Goal: Task Accomplishment & Management: Manage account settings

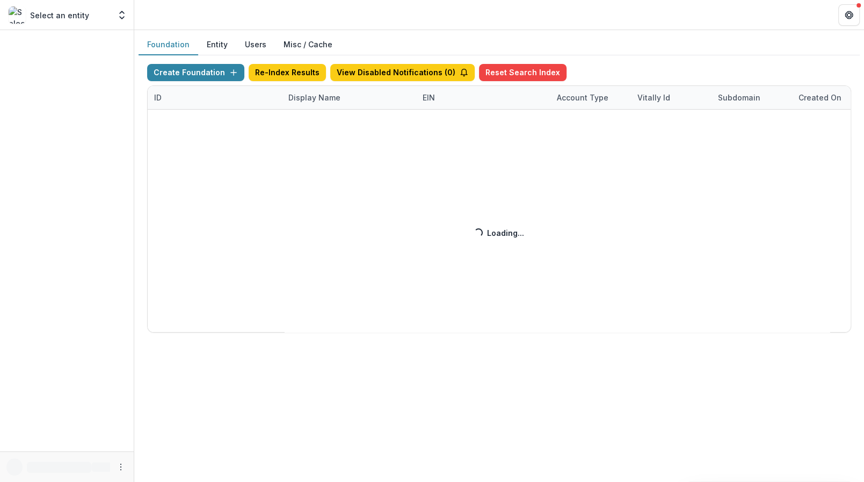
click at [322, 100] on div "Create Foundation Re-Index Results View Disabled Notifications ( 0 ) Reset Sear…" at bounding box center [499, 198] width 704 height 269
click at [316, 98] on div "Create Foundation Re-Index Results View Disabled Notifications ( 0 ) Reset Sear…" at bounding box center [499, 198] width 704 height 269
click at [316, 96] on div "Create Foundation Re-Index Results View Disabled Notifications ( 0 ) Reset Sear…" at bounding box center [499, 198] width 704 height 269
click at [309, 96] on div "Create Foundation Re-Index Results View Disabled Notifications ( 0 ) Reset Sear…" at bounding box center [499, 198] width 704 height 269
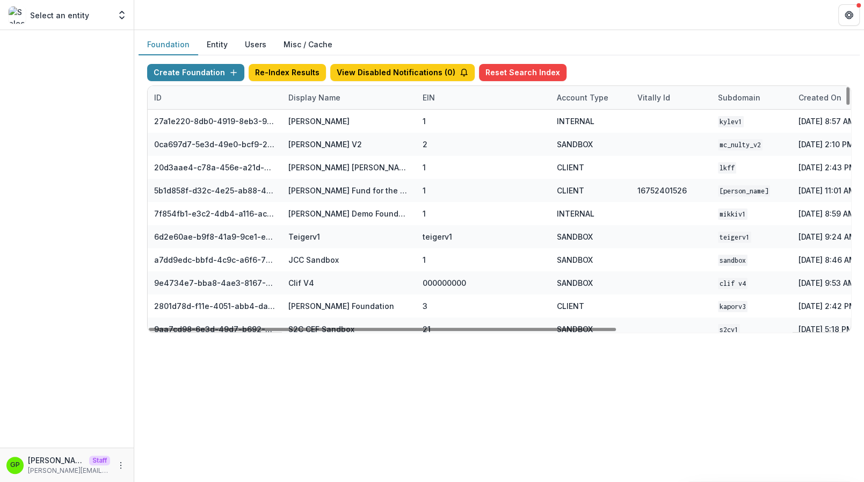
click at [309, 96] on div "Display Name" at bounding box center [314, 97] width 65 height 11
click at [309, 120] on input at bounding box center [348, 120] width 129 height 17
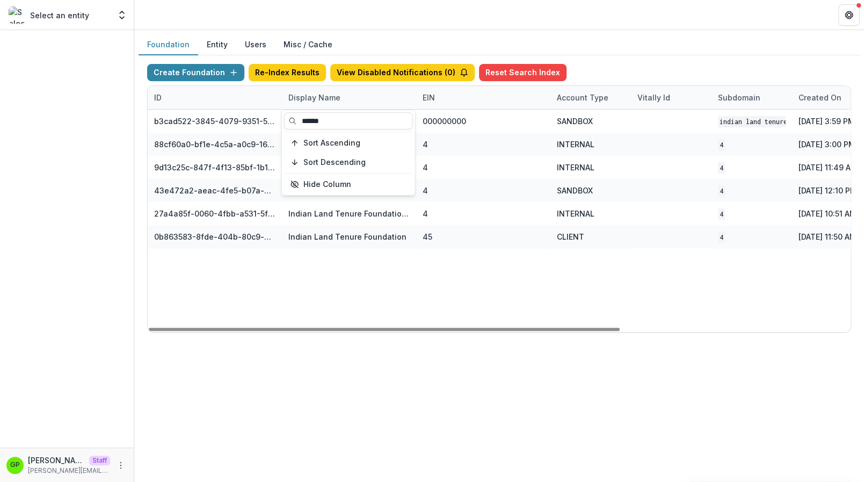
type input "******"
click at [403, 284] on div "b3cad522-3845-4079-9351-540cc1cc8c51 Indian Land Tenure Foundation Workflow San…" at bounding box center [671, 221] width 1047 height 222
click at [365, 330] on div at bounding box center [384, 329] width 471 height 3
drag, startPoint x: 448, startPoint y: 318, endPoint x: 549, endPoint y: 313, distance: 101.1
click at [546, 315] on div "b3cad522-3845-4079-9351-540cc1cc8c51 Indian Land Tenure Foundation Workflow San…" at bounding box center [671, 221] width 1047 height 222
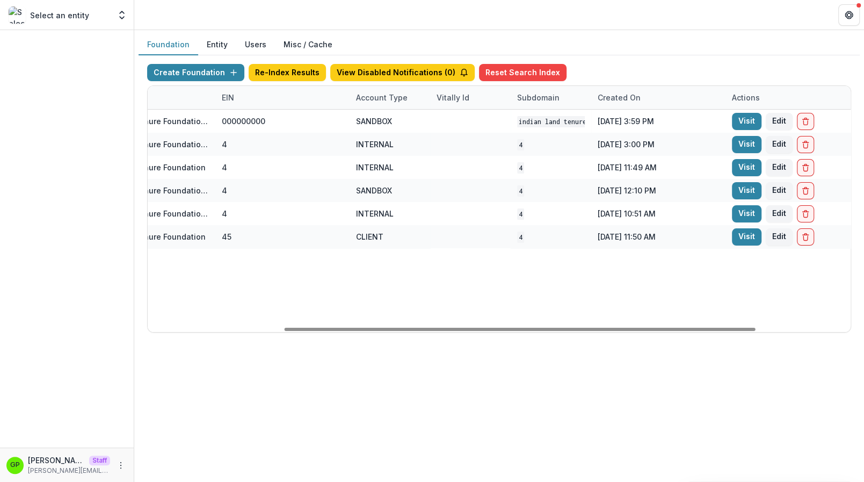
drag, startPoint x: 554, startPoint y: 327, endPoint x: 697, endPoint y: 278, distance: 150.5
click at [690, 331] on div at bounding box center [520, 329] width 471 height 3
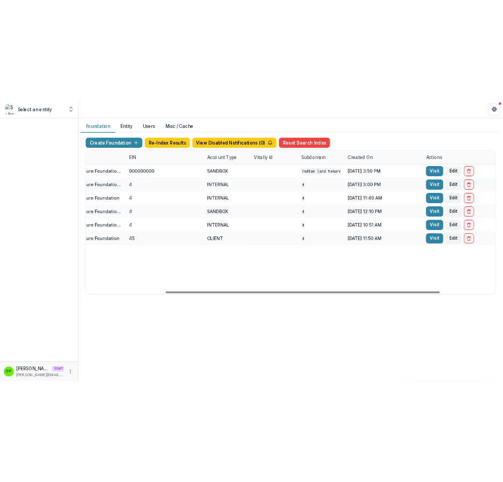
scroll to position [0, 203]
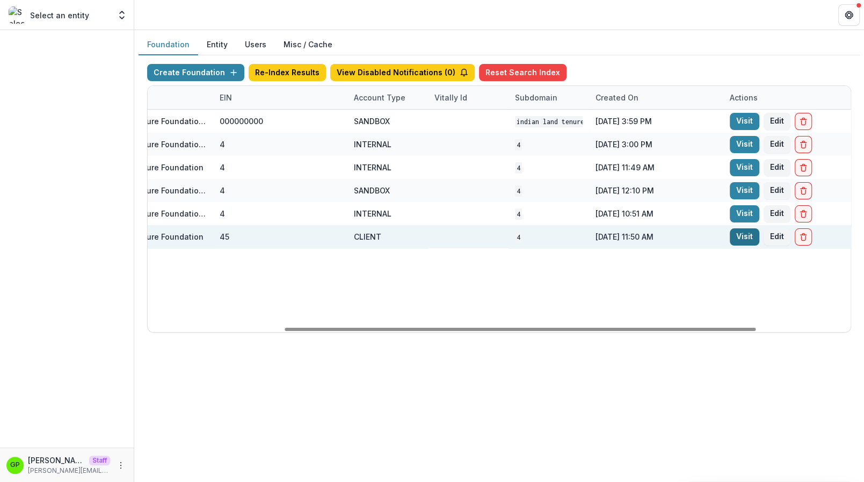
click at [745, 236] on link "Visit" at bounding box center [745, 236] width 30 height 17
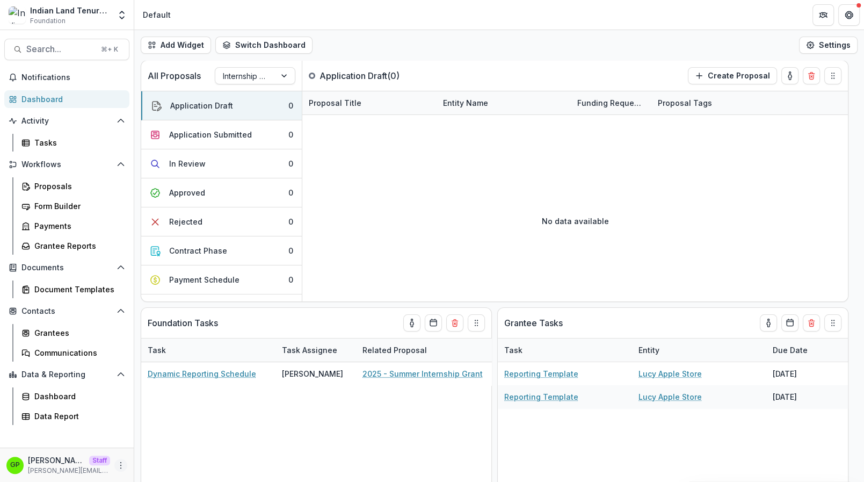
drag, startPoint x: 119, startPoint y: 427, endPoint x: 118, endPoint y: 470, distance: 43.5
click at [119, 427] on div "Notifications Dashboard Activity Tasks Workflows Proposals Form Builder Payment…" at bounding box center [67, 258] width 134 height 379
click at [120, 469] on icon "More" at bounding box center [121, 465] width 9 height 9
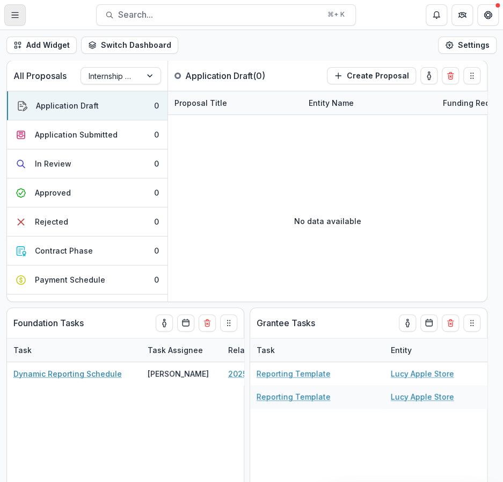
click at [24, 13] on button "Toggle Menu" at bounding box center [14, 14] width 21 height 21
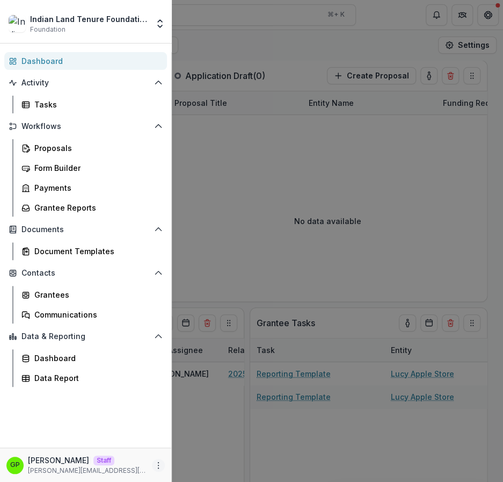
click at [158, 462] on icon "More" at bounding box center [158, 465] width 9 height 9
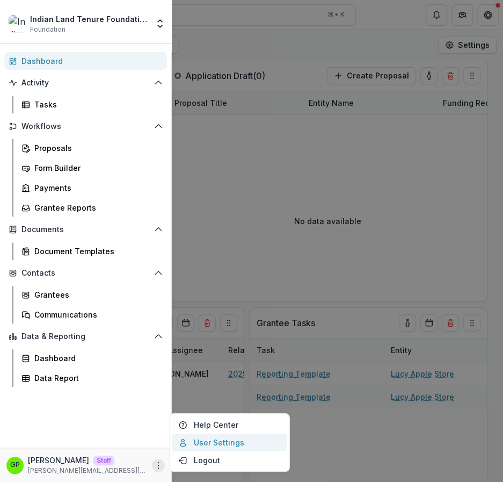
click at [185, 445] on icon at bounding box center [182, 444] width 5 height 3
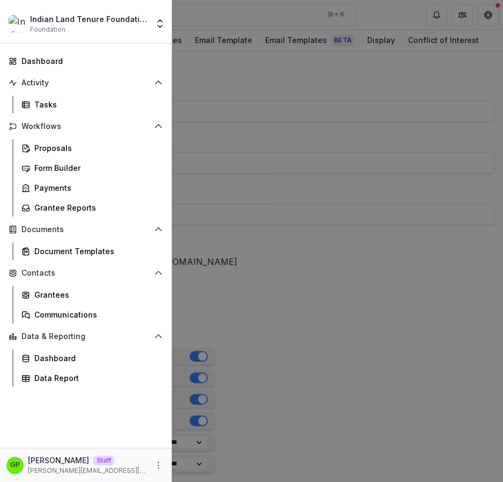
click at [257, 280] on div "Indian Land Tenure Foundation Foundation Aggregate Analysis Foundations Ruthwic…" at bounding box center [251, 241] width 503 height 482
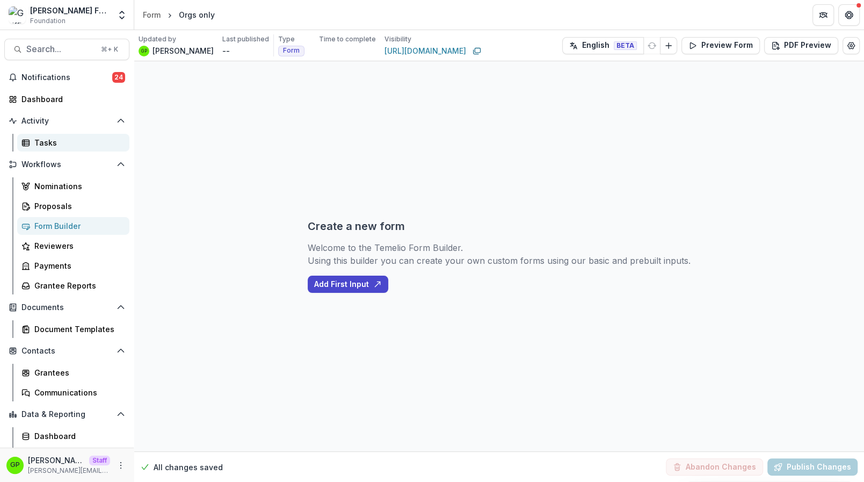
click at [71, 147] on div "Tasks" at bounding box center [77, 142] width 86 height 11
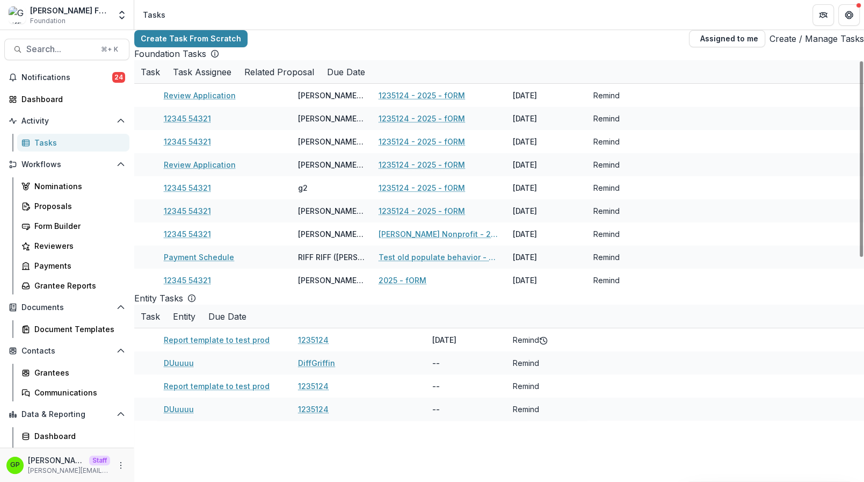
click at [823, 39] on link "Create / Manage Tasks" at bounding box center [817, 38] width 95 height 13
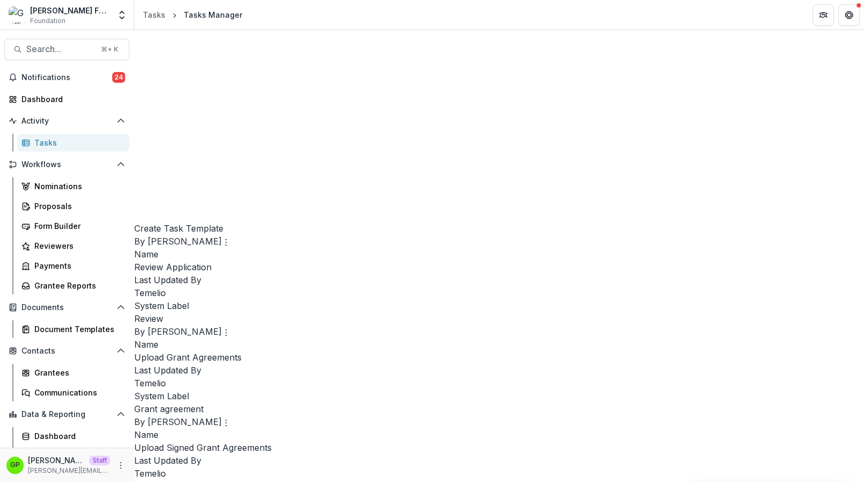
scroll to position [464, 0]
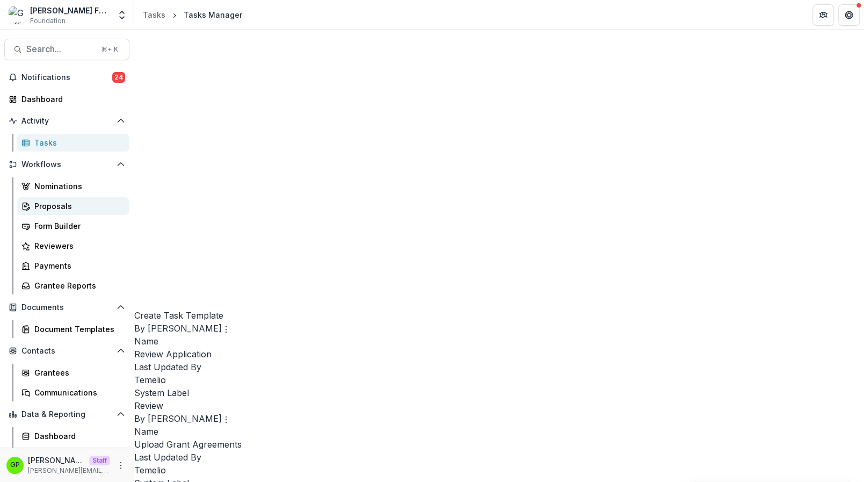
click at [60, 199] on link "Proposals" at bounding box center [73, 206] width 112 height 18
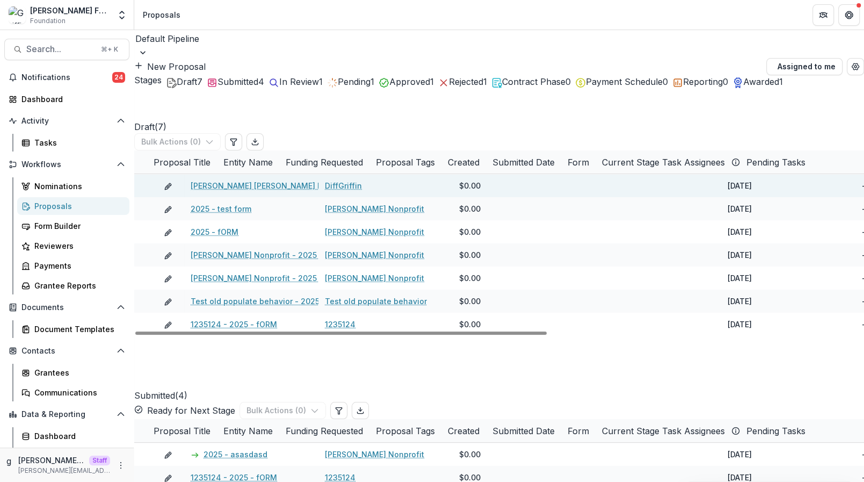
click at [218, 197] on div "[PERSON_NAME] [PERSON_NAME] Proposal" at bounding box center [251, 185] width 134 height 23
click at [218, 191] on link "[PERSON_NAME] [PERSON_NAME] Proposal" at bounding box center [271, 185] width 160 height 11
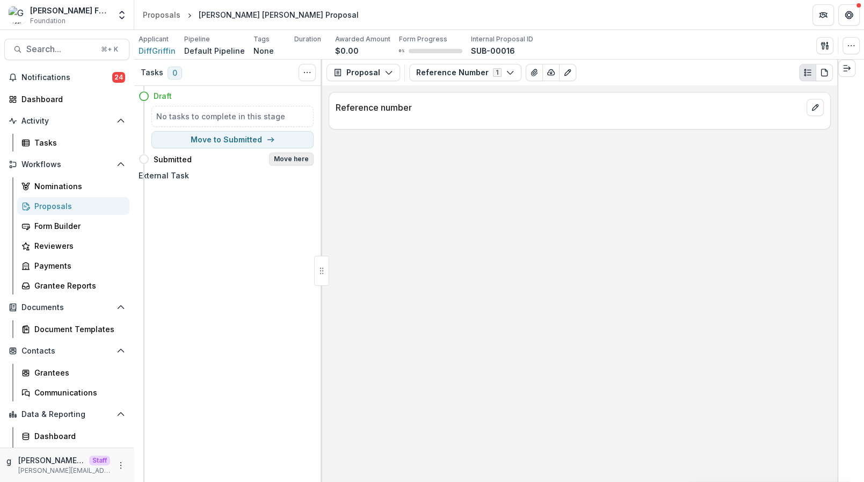
click at [282, 163] on button "Move here" at bounding box center [291, 159] width 45 height 13
select select "*********"
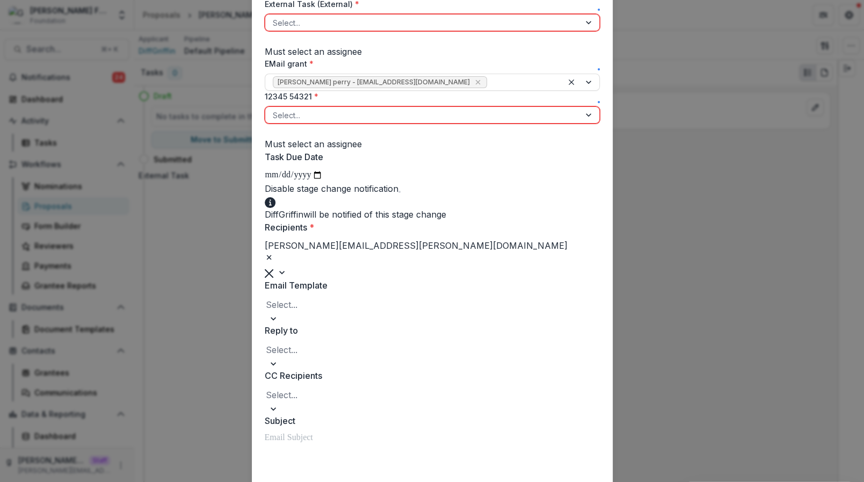
scroll to position [76, 0]
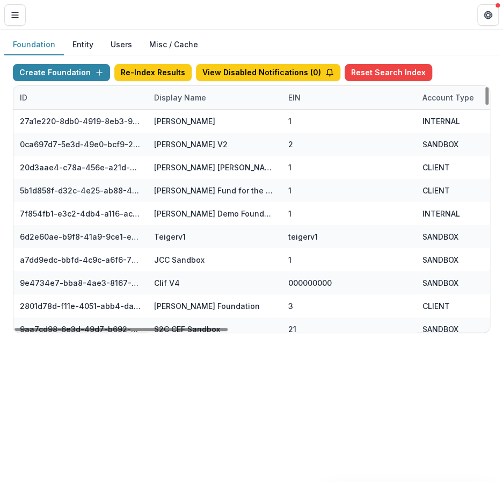
click at [190, 105] on div "Display Name" at bounding box center [215, 97] width 134 height 23
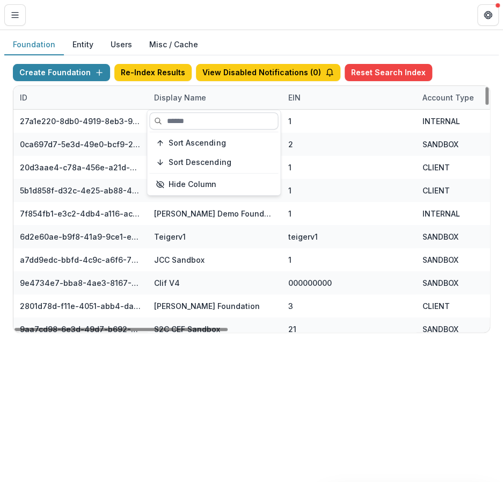
click at [187, 116] on input at bounding box center [213, 120] width 129 height 17
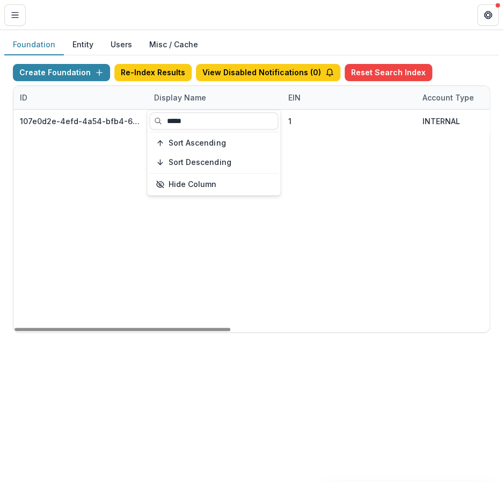
type input "*****"
click at [228, 116] on input "*****" at bounding box center [213, 120] width 129 height 17
click at [216, 98] on div "Display Name" at bounding box center [215, 97] width 134 height 23
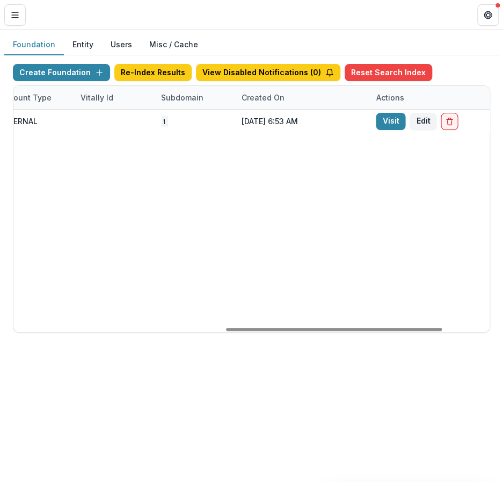
drag, startPoint x: 148, startPoint y: 328, endPoint x: 395, endPoint y: 201, distance: 277.4
click at [396, 328] on div at bounding box center [334, 329] width 216 height 3
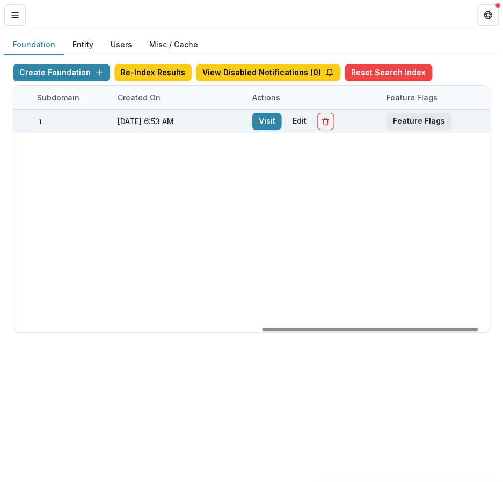
click at [423, 122] on button "Feature Flags" at bounding box center [418, 121] width 65 height 17
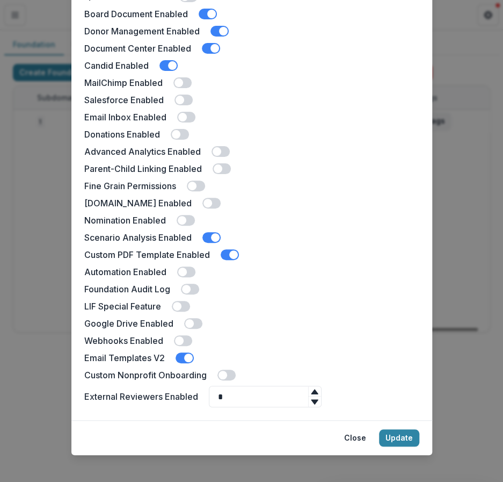
scroll to position [179, 0]
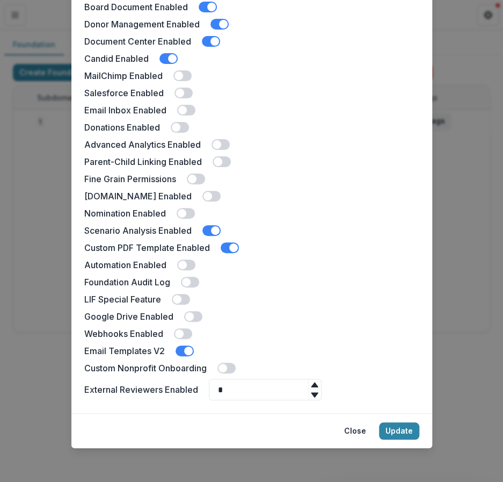
click at [472, 200] on div "Fanny Foundation Feature Flags Docusign Enabled Landing Page Enabled Multiple P…" at bounding box center [251, 241] width 503 height 482
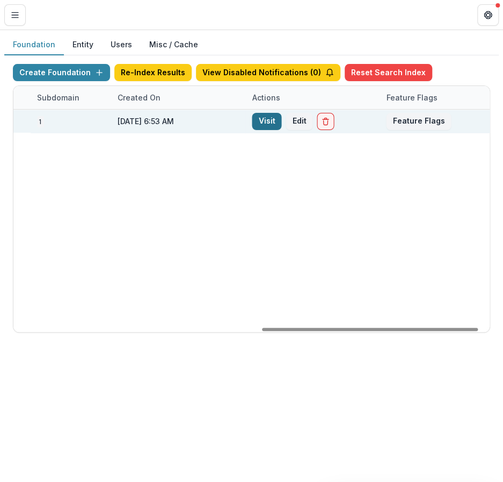
click at [260, 115] on link "Visit" at bounding box center [267, 121] width 30 height 17
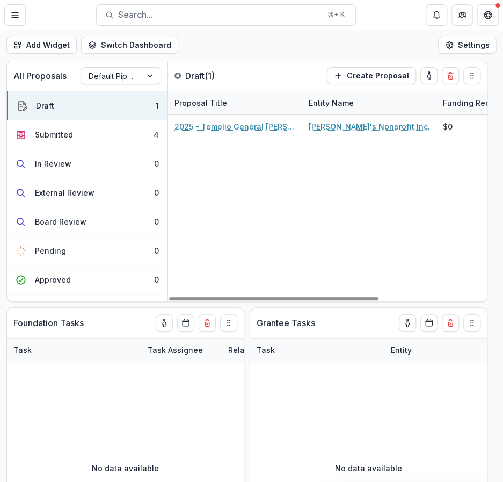
click at [4, 10] on header "Default Search... ⌘ + K" at bounding box center [251, 15] width 503 height 30
click at [17, 16] on icon "Toggle Menu" at bounding box center [15, 15] width 9 height 9
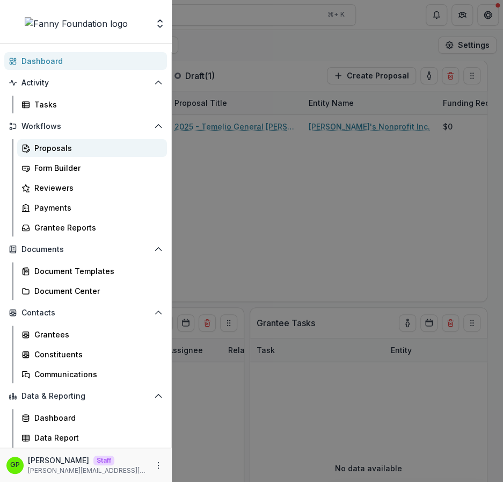
click at [65, 151] on div "Proposals" at bounding box center [96, 147] width 124 height 11
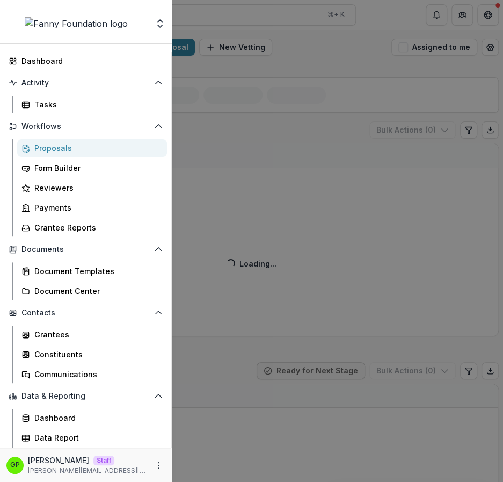
click at [236, 108] on div "Aggregate Analysis Foundations [PERSON_NAME] Foundation [PERSON_NAME] Foundatio…" at bounding box center [251, 241] width 503 height 482
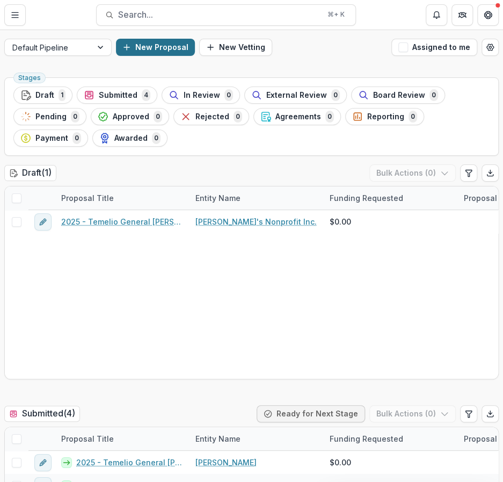
click at [143, 49] on button "New Proposal" at bounding box center [155, 47] width 79 height 17
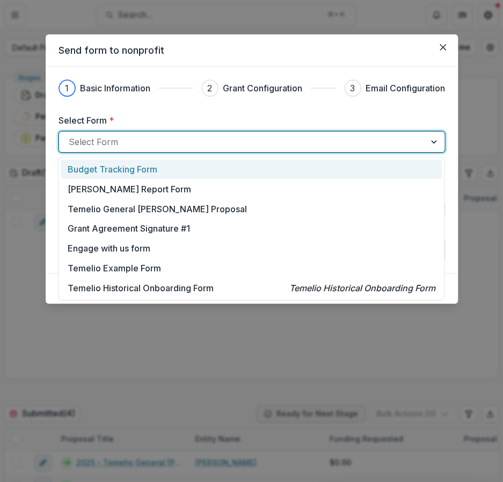
click at [137, 132] on div "Select Form" at bounding box center [252, 141] width 387 height 21
click at [125, 167] on p "Budget Tracking Form" at bounding box center [113, 169] width 90 height 13
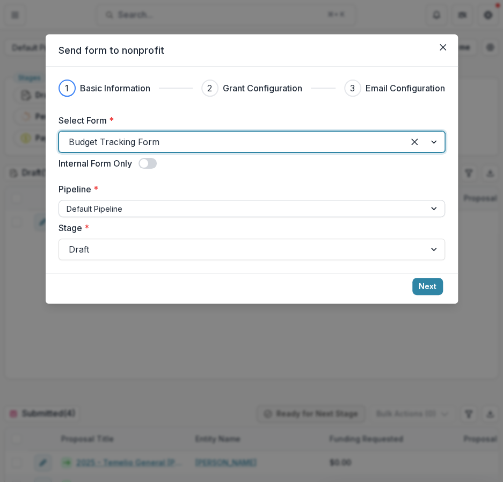
click at [106, 216] on div "Default Pipeline" at bounding box center [252, 208] width 387 height 17
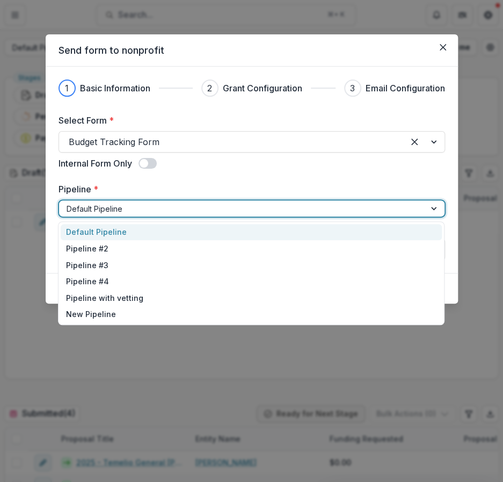
click at [120, 194] on label "Pipeline *" at bounding box center [249, 189] width 380 height 13
click at [69, 203] on input "Pipeline *" at bounding box center [68, 208] width 2 height 11
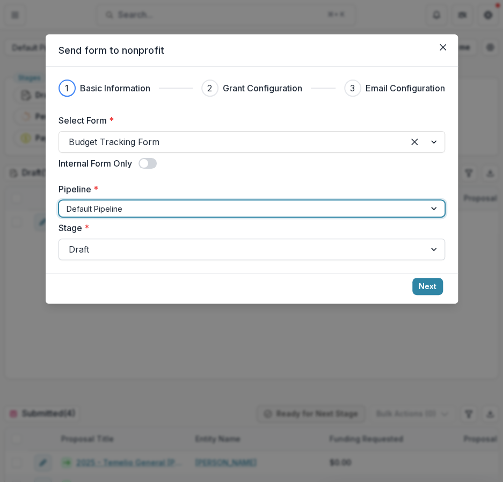
click at [114, 253] on div at bounding box center [242, 249] width 347 height 15
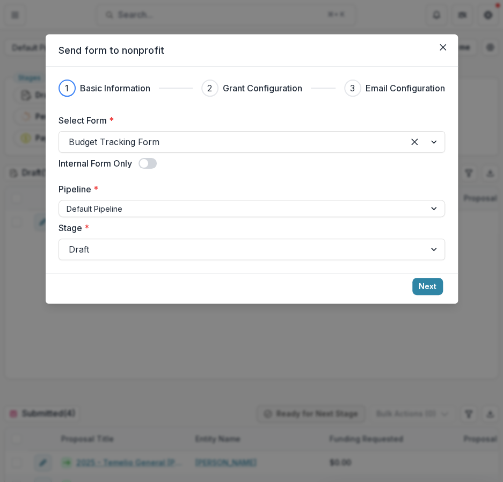
click at [178, 222] on label "Stage *" at bounding box center [249, 227] width 380 height 13
click at [71, 243] on input "Stage *" at bounding box center [70, 249] width 3 height 13
click at [416, 280] on button "Next" at bounding box center [427, 286] width 31 height 17
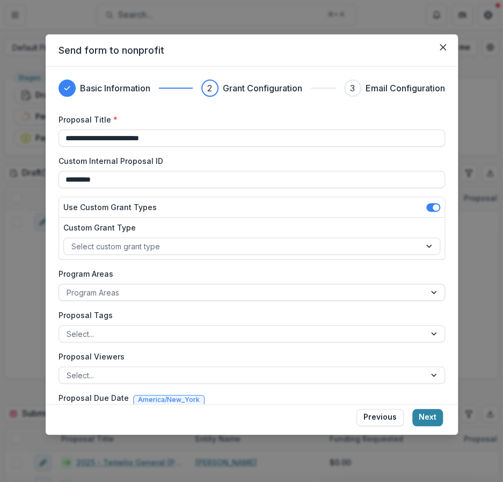
scroll to position [33, 0]
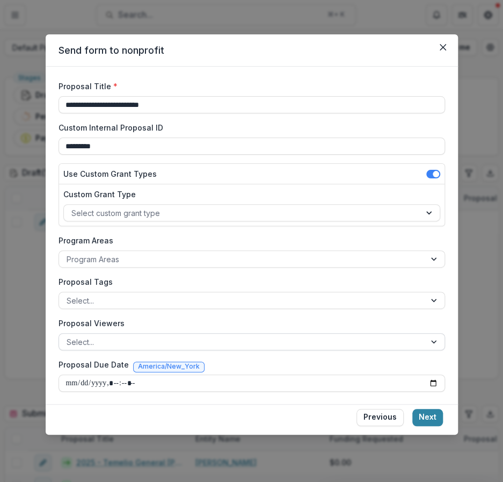
click at [149, 335] on div at bounding box center [242, 341] width 351 height 13
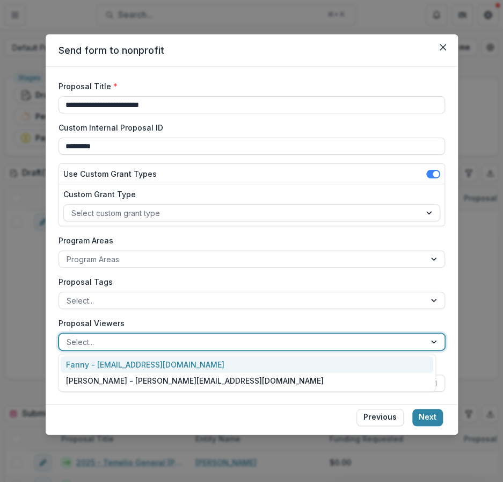
click at [150, 361] on div "Fanny - [EMAIL_ADDRESS][DOMAIN_NAME]" at bounding box center [247, 364] width 373 height 17
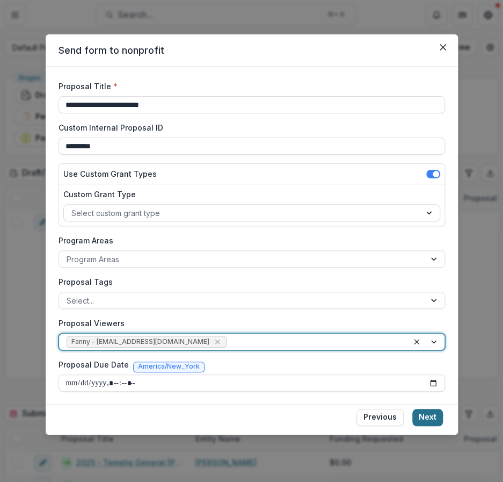
click at [423, 415] on button "Next" at bounding box center [427, 417] width 31 height 17
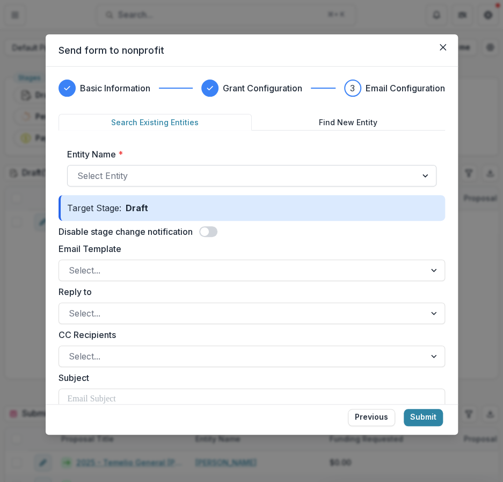
click at [117, 183] on div "Select Entity" at bounding box center [242, 175] width 349 height 17
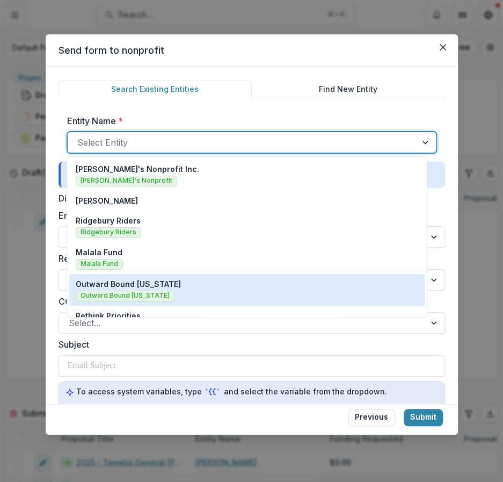
scroll to position [0, 0]
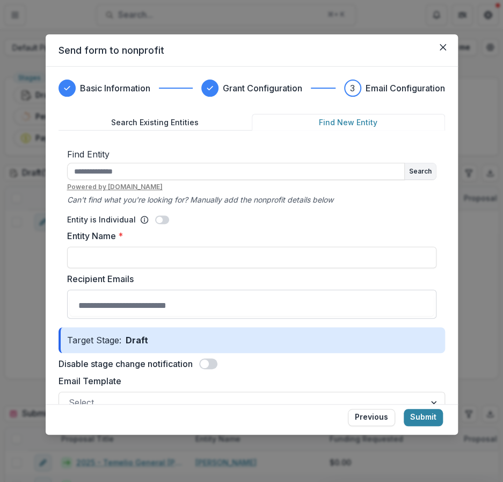
click at [319, 127] on button "Find New Entity" at bounding box center [348, 122] width 193 height 17
click at [173, 120] on button "Search Existing Entities" at bounding box center [155, 122] width 193 height 17
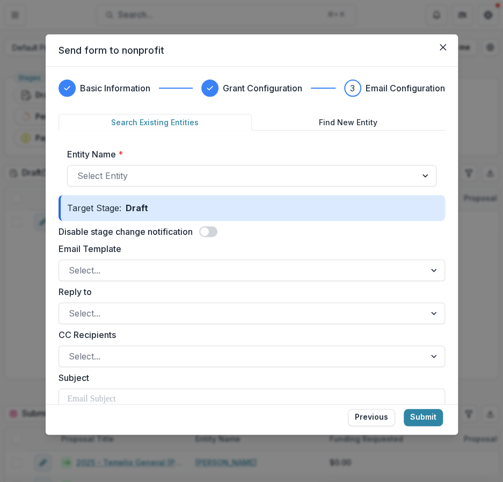
click at [242, 126] on button "Search Existing Entities" at bounding box center [155, 122] width 193 height 17
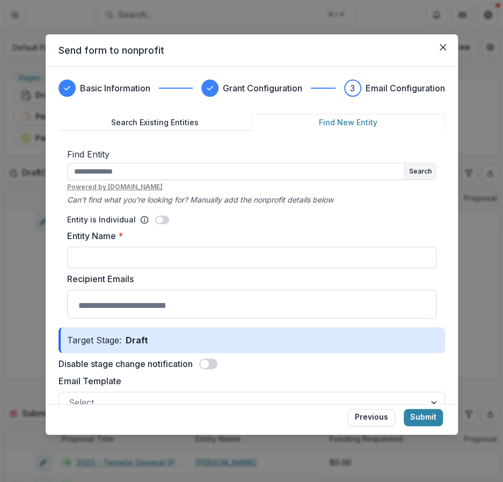
click at [258, 125] on button "Find New Entity" at bounding box center [348, 122] width 193 height 17
click at [213, 148] on p "Find Entity" at bounding box center [251, 154] width 369 height 13
click at [198, 170] on input "text" at bounding box center [236, 171] width 338 height 17
type input "**********"
drag, startPoint x: 213, startPoint y: 163, endPoint x: -5, endPoint y: 155, distance: 218.2
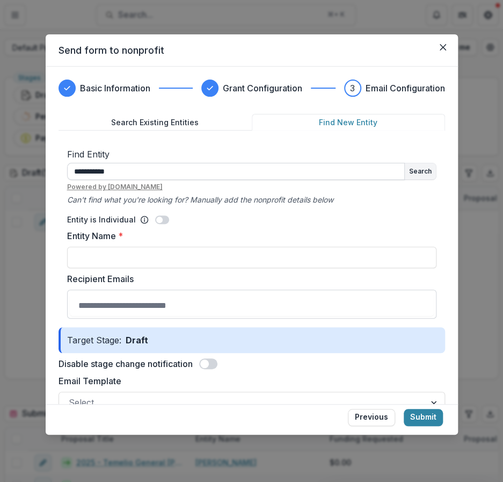
click at [67, 163] on input "**********" at bounding box center [236, 171] width 338 height 17
click at [223, 170] on input "text" at bounding box center [236, 171] width 338 height 17
drag, startPoint x: 223, startPoint y: 170, endPoint x: 498, endPoint y: 197, distance: 276.8
click at [67, 172] on input "**********" at bounding box center [236, 171] width 338 height 17
type input "**********"
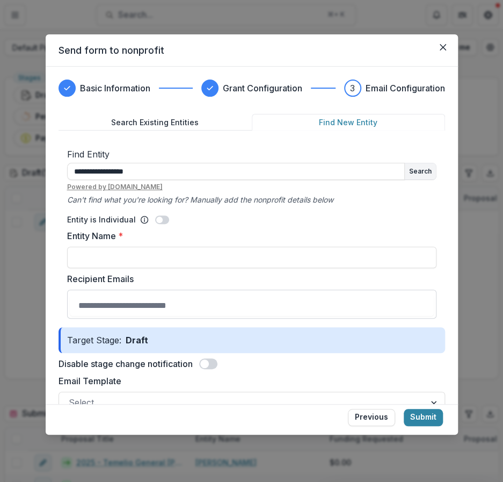
click at [435, 180] on div "**********" at bounding box center [252, 233] width 387 height 188
click at [419, 172] on button "Search" at bounding box center [420, 171] width 31 height 16
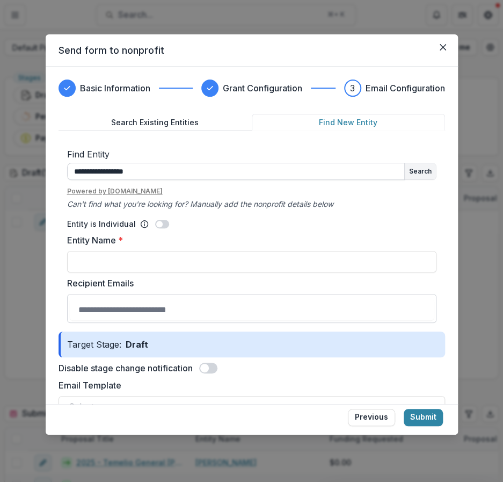
click at [206, 175] on input "**********" at bounding box center [236, 171] width 338 height 17
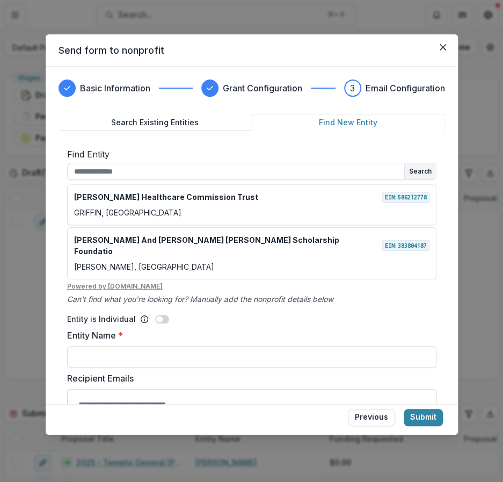
click at [31, 167] on div "Send form to nonprofit Basic Information Grant Configuration 3 Email Configurat…" at bounding box center [251, 241] width 503 height 482
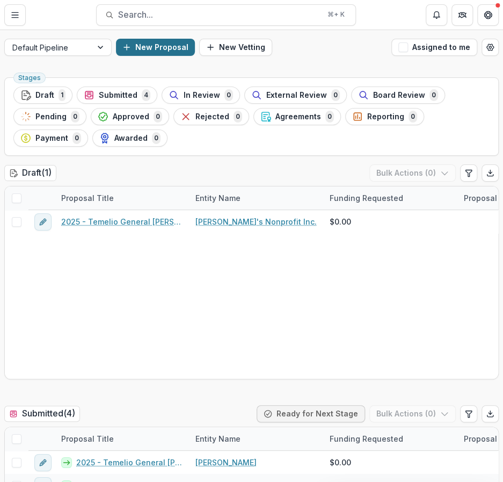
click at [150, 44] on button "New Proposal" at bounding box center [155, 47] width 79 height 17
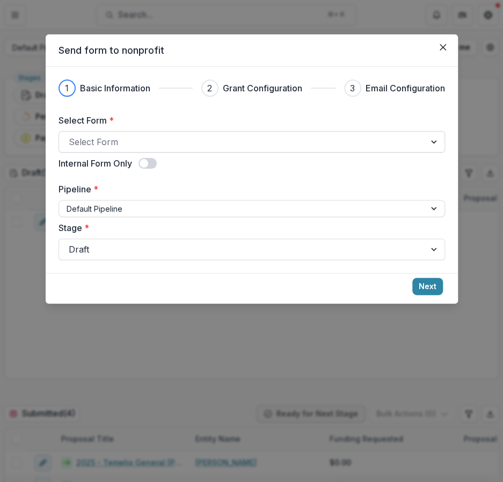
click at [186, 132] on div "Select Form" at bounding box center [252, 141] width 387 height 21
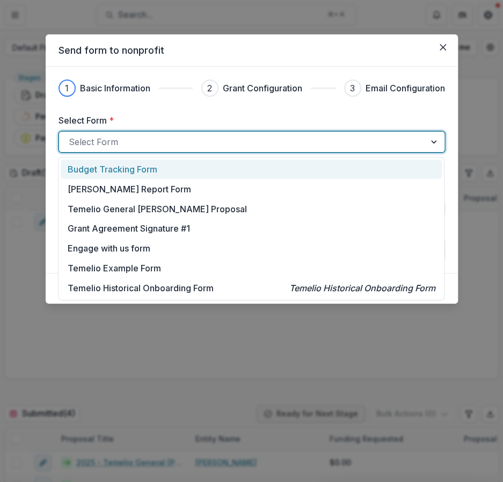
click at [129, 170] on p "Budget Tracking Form" at bounding box center [113, 169] width 90 height 13
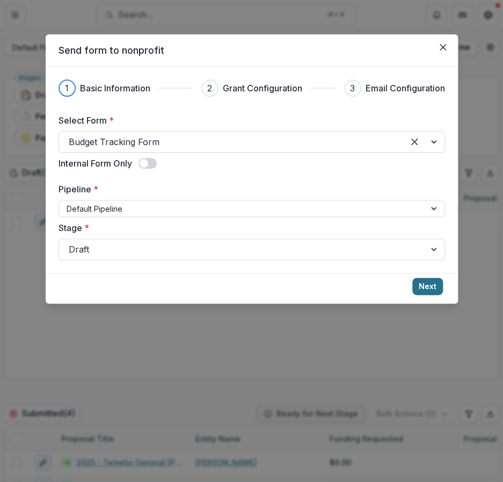
click at [421, 278] on button "Next" at bounding box center [427, 286] width 31 height 17
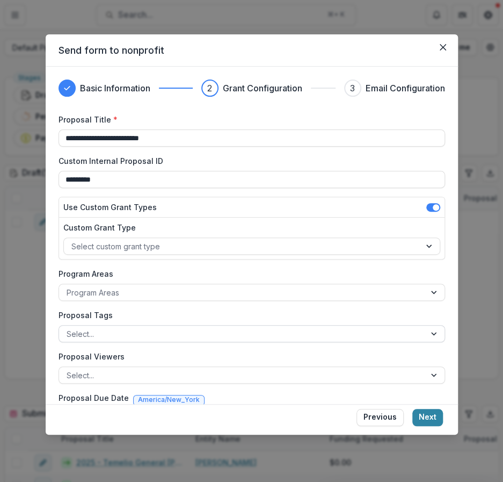
scroll to position [33, 0]
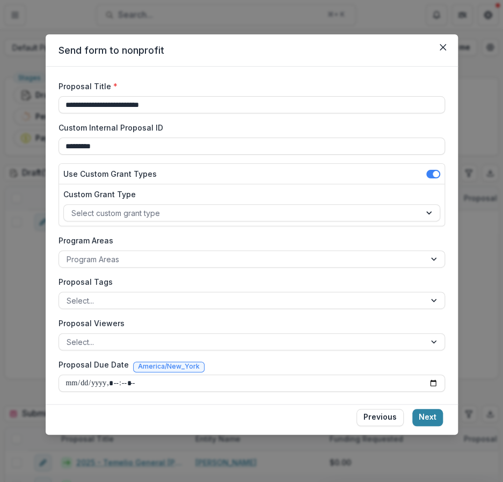
click at [138, 329] on div "Proposal Viewers Select..." at bounding box center [252, 333] width 387 height 33
click at [133, 334] on div "Select..." at bounding box center [242, 342] width 366 height 16
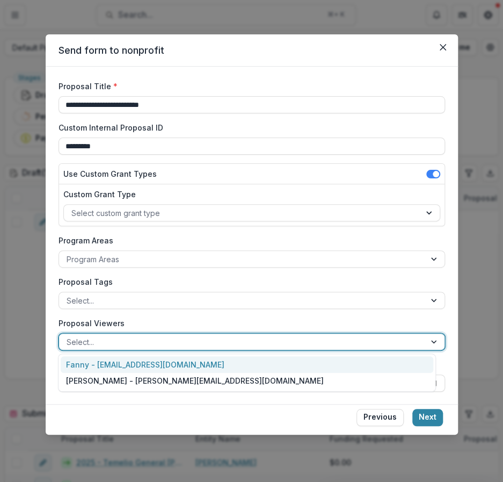
click at [154, 363] on div "Fanny - [EMAIL_ADDRESS][DOMAIN_NAME]" at bounding box center [247, 364] width 373 height 17
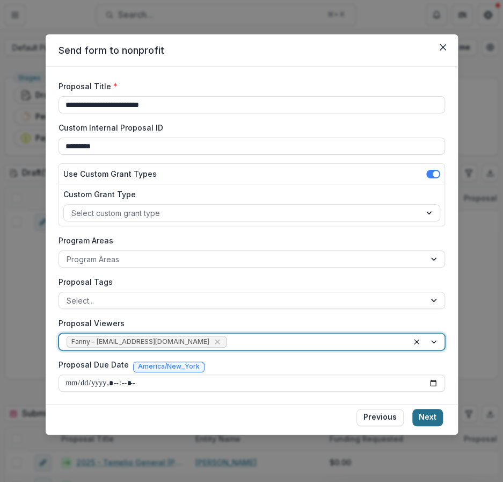
click at [426, 410] on button "Next" at bounding box center [427, 417] width 31 height 17
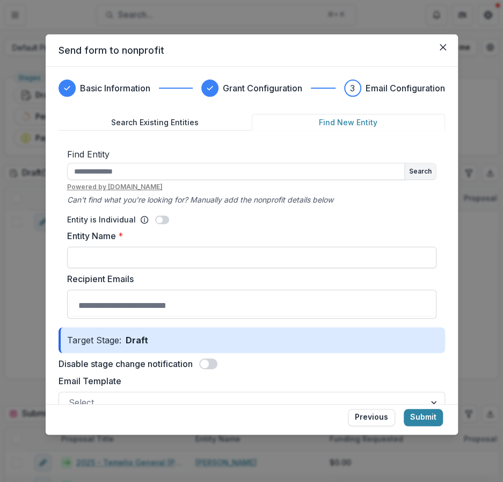
click at [115, 253] on input "Entity Name *" at bounding box center [251, 257] width 369 height 21
click at [166, 120] on button "Search Existing Entities" at bounding box center [155, 122] width 193 height 17
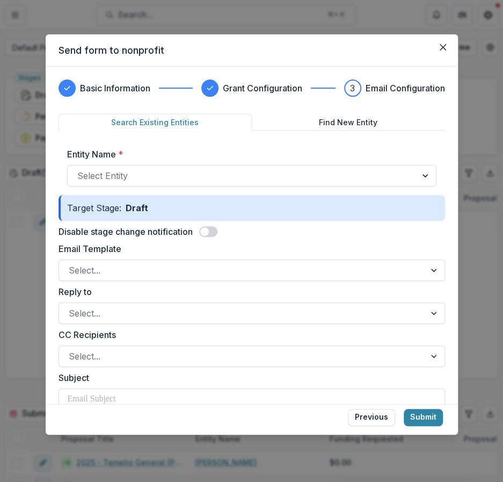
click at [153, 158] on label "Entity Name *" at bounding box center [248, 154] width 363 height 13
click at [80, 169] on input "Entity Name *" at bounding box center [78, 175] width 3 height 13
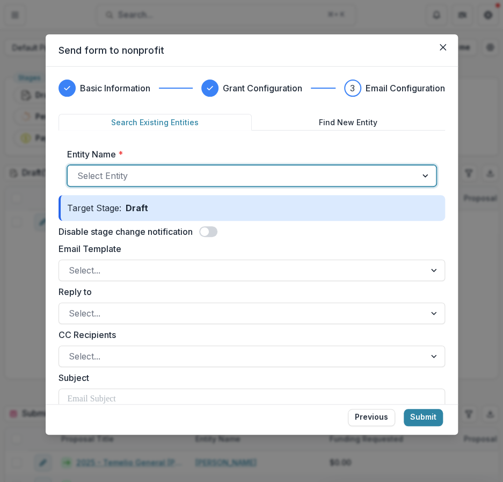
click at [152, 168] on div at bounding box center [242, 175] width 330 height 15
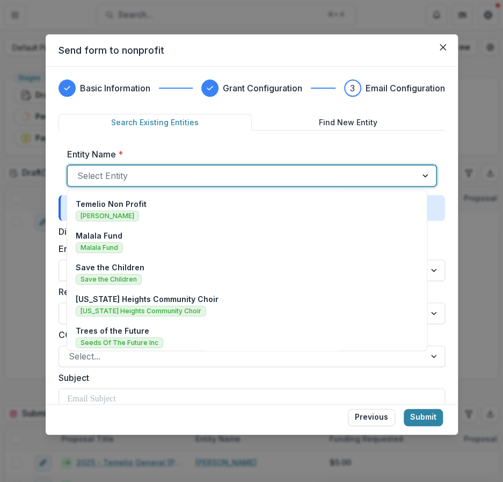
scroll to position [0, 0]
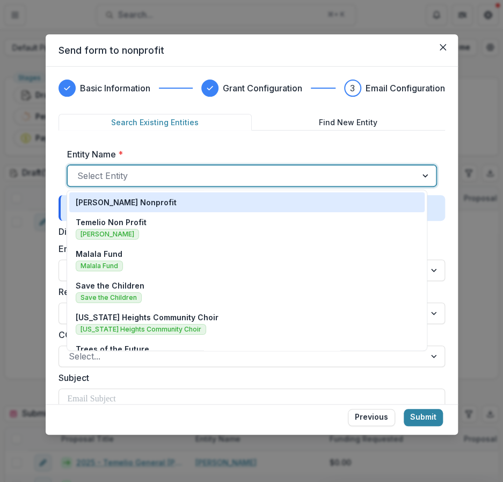
click at [330, 122] on button "Find New Entity" at bounding box center [348, 122] width 193 height 17
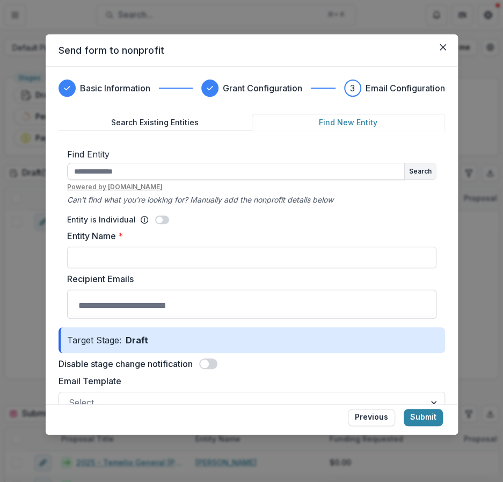
click at [113, 175] on input "text" at bounding box center [236, 171] width 338 height 17
click at [262, 247] on input "Entity Name *" at bounding box center [251, 257] width 369 height 21
type input "*"
type input "**********"
click at [171, 308] on input "Recipient Emails" at bounding box center [252, 304] width 364 height 21
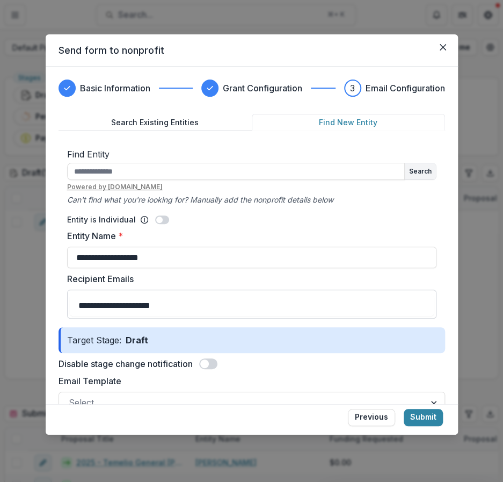
scroll to position [175, 0]
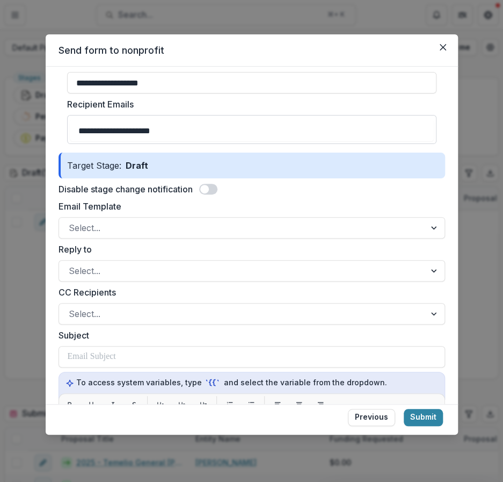
type input "**********"
click at [80, 257] on div "Reply to Select..." at bounding box center [252, 262] width 387 height 39
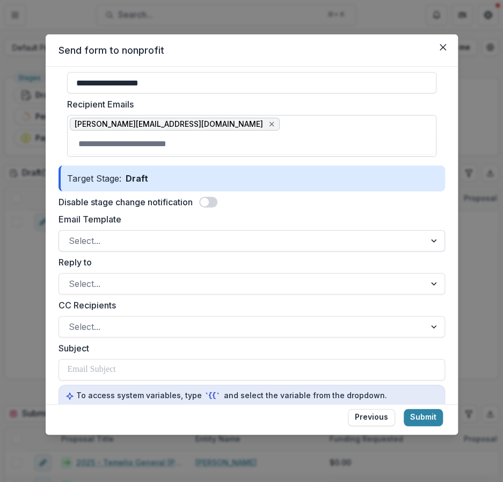
click at [87, 238] on div at bounding box center [242, 240] width 347 height 15
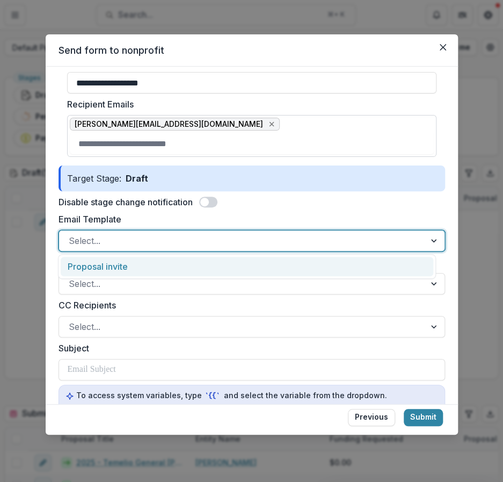
click at [137, 259] on div "Proposal invite" at bounding box center [247, 267] width 373 height 20
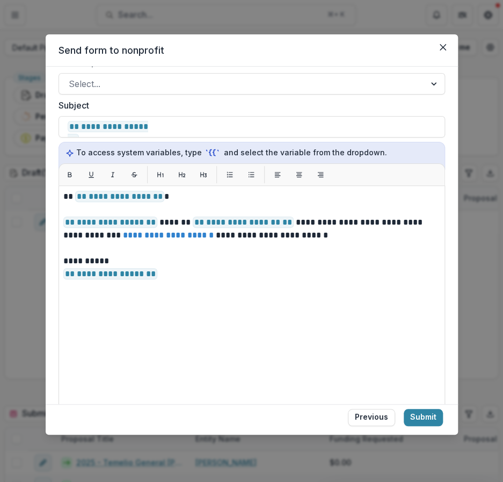
scroll to position [547, 0]
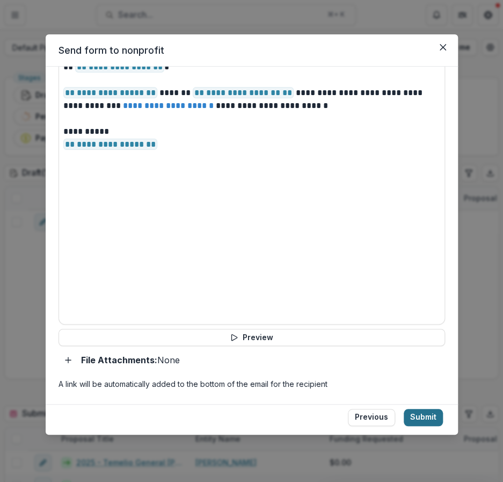
click at [423, 411] on button "Submit" at bounding box center [423, 417] width 39 height 17
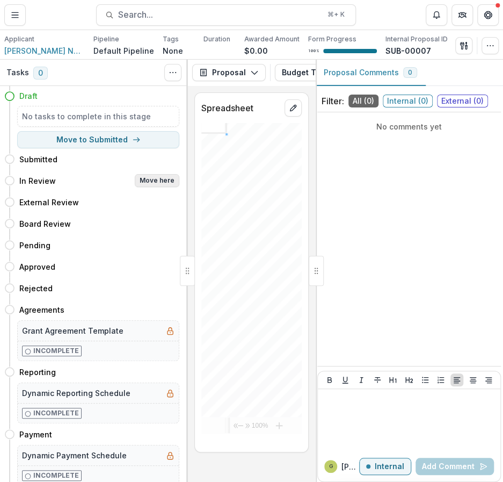
click at [151, 179] on button "Move here" at bounding box center [157, 180] width 45 height 13
select select "*********"
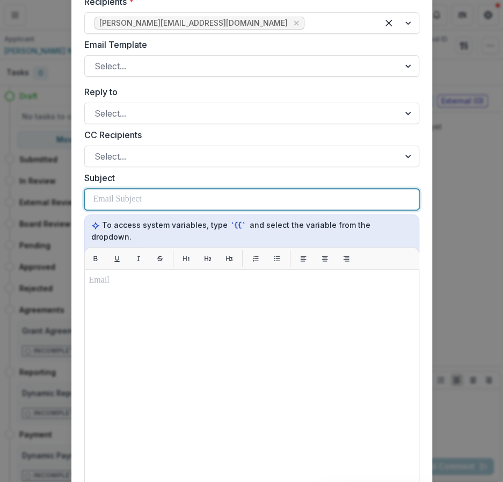
click at [152, 191] on div at bounding box center [251, 199] width 317 height 20
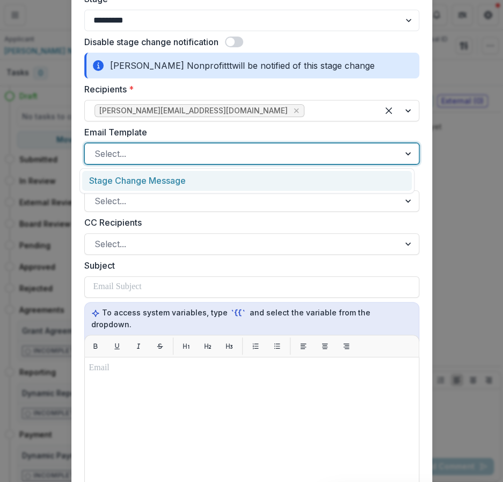
click at [146, 153] on div at bounding box center [242, 153] width 295 height 15
click at [146, 175] on div "Stage Change Message" at bounding box center [247, 181] width 330 height 20
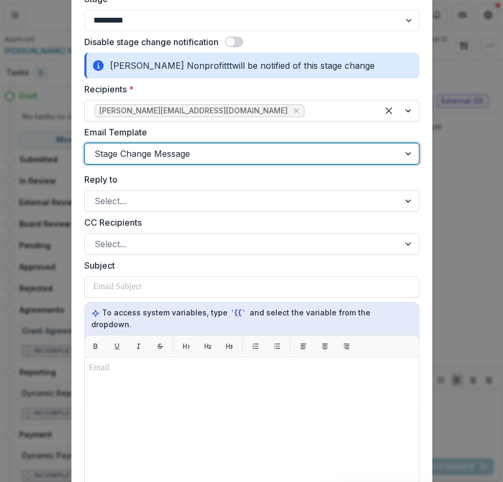
scroll to position [284, 0]
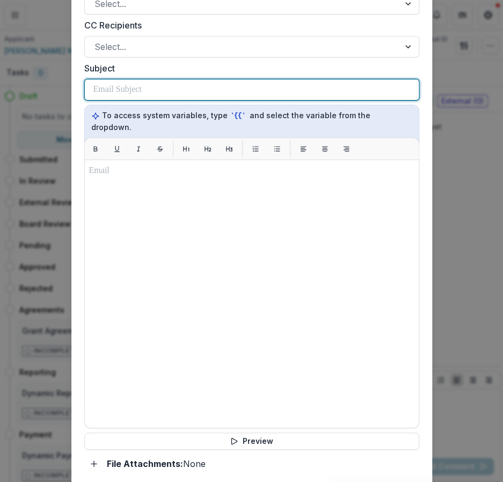
click at [115, 91] on p at bounding box center [117, 89] width 48 height 13
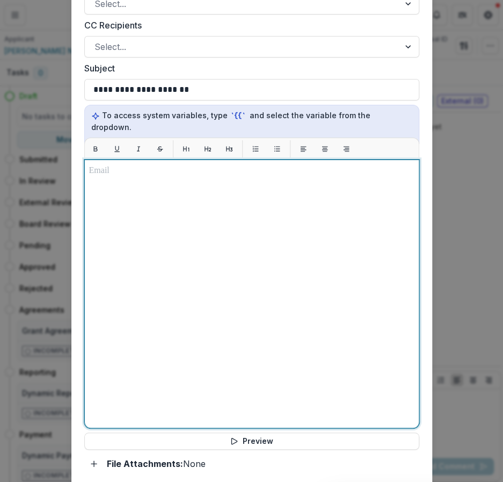
click at [151, 164] on p at bounding box center [251, 170] width 325 height 13
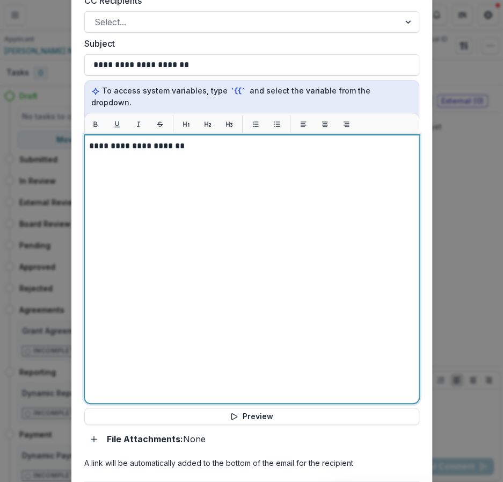
scroll to position [403, 0]
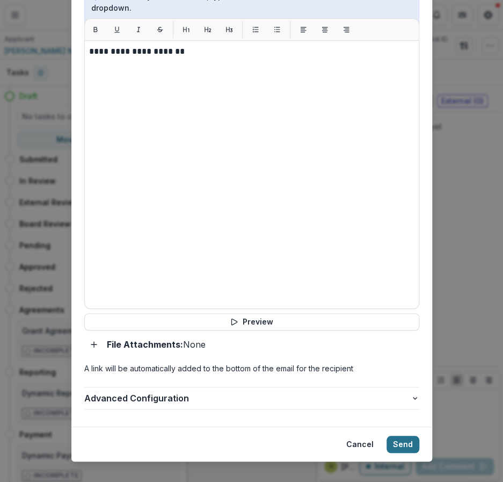
click at [397, 436] on button "Send" at bounding box center [403, 444] width 33 height 17
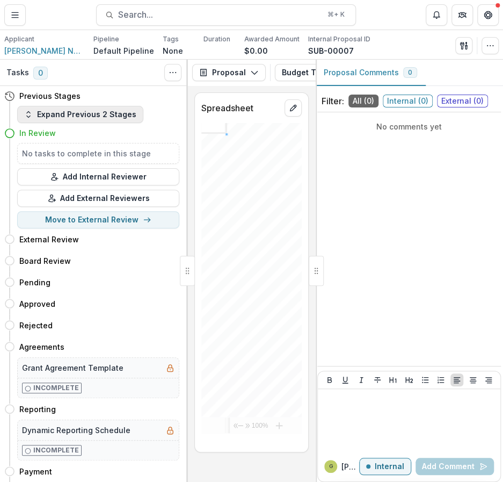
click at [98, 117] on button "Expand Previous 2 Stages" at bounding box center [80, 114] width 126 height 17
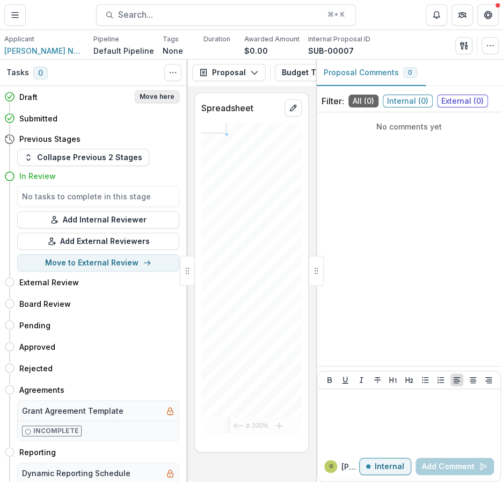
click at [138, 99] on button "Move here" at bounding box center [157, 96] width 45 height 13
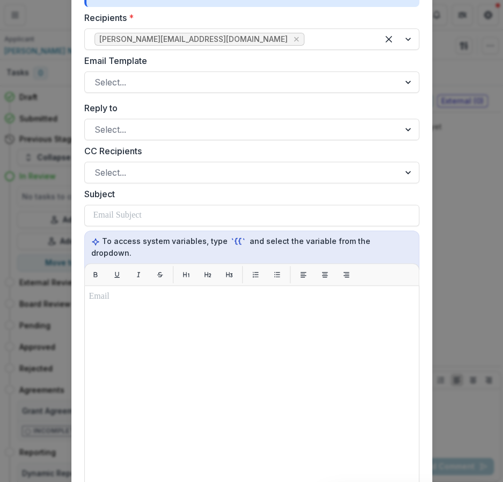
scroll to position [108, 0]
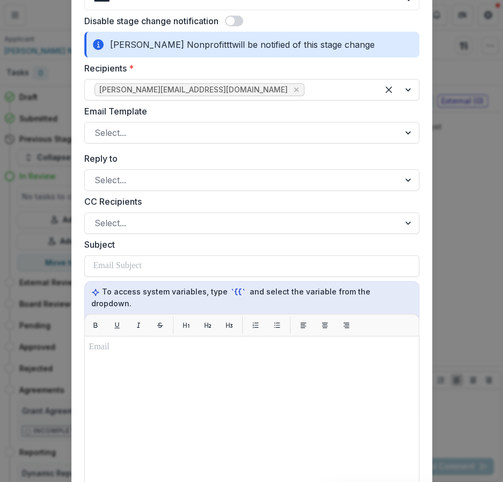
click at [226, 18] on span at bounding box center [230, 21] width 9 height 9
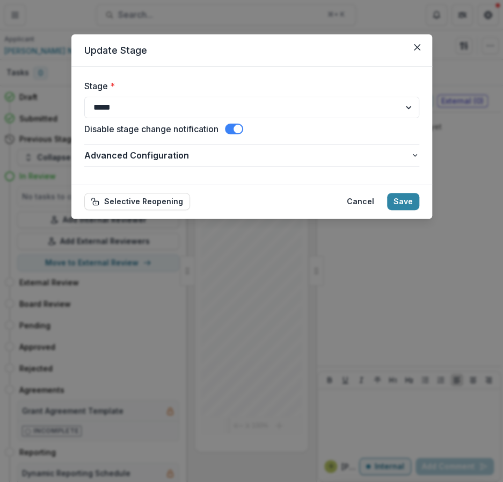
scroll to position [0, 0]
click at [395, 191] on footer "Selective Reopening Cancel Save" at bounding box center [251, 201] width 361 height 35
click at [399, 193] on button "Save" at bounding box center [403, 201] width 32 height 17
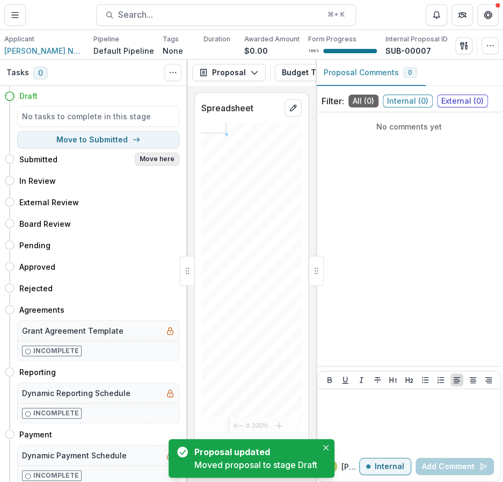
click at [158, 161] on button "Move here" at bounding box center [157, 159] width 45 height 13
select select "*********"
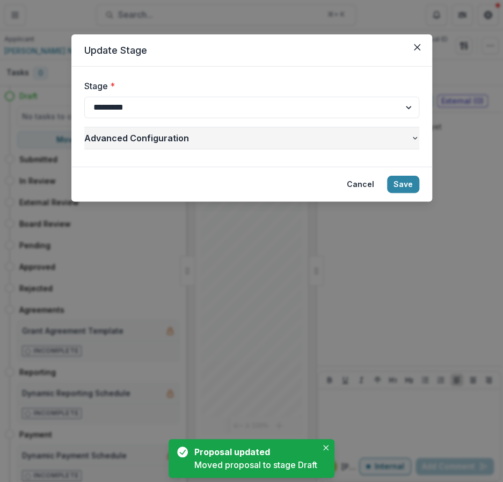
click at [280, 140] on span "Advanced Configuration" at bounding box center [247, 138] width 327 height 13
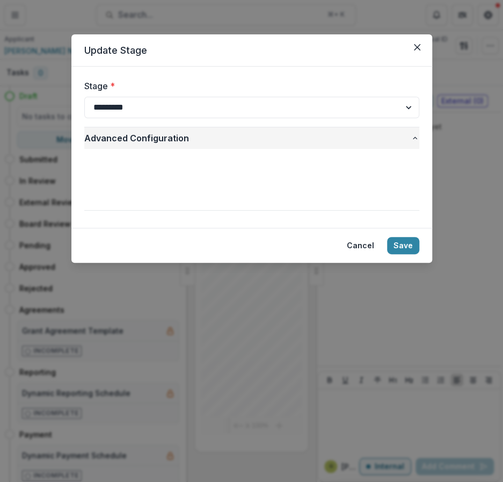
click at [271, 141] on span "Advanced Configuration" at bounding box center [247, 138] width 327 height 13
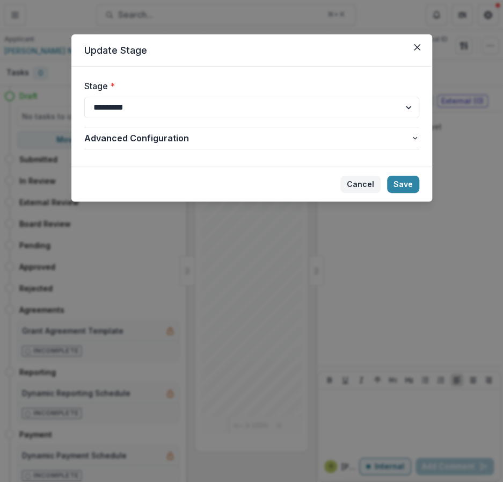
click at [359, 187] on button "Cancel" at bounding box center [360, 184] width 40 height 17
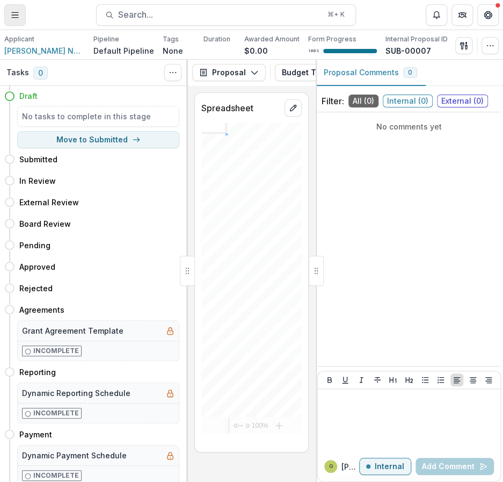
drag, startPoint x: 12, startPoint y: 38, endPoint x: 9, endPoint y: 10, distance: 27.5
click at [9, 10] on button "Toggle Menu" at bounding box center [14, 14] width 21 height 21
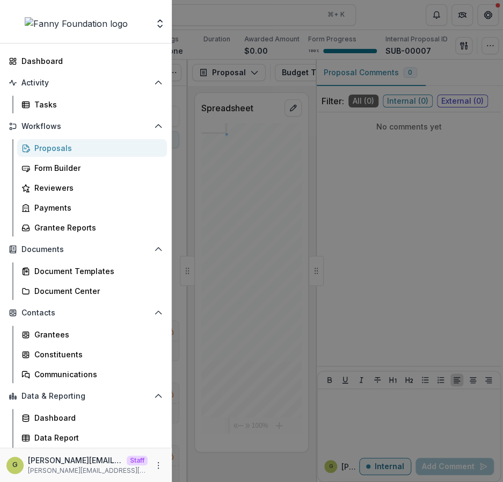
click at [151, 27] on div "Aggregate Analysis Foundations [PERSON_NAME] Foundation [PERSON_NAME] Foundatio…" at bounding box center [85, 23] width 163 height 21
click at [155, 25] on icon "Open entity switcher" at bounding box center [160, 23] width 11 height 11
click at [172, 85] on div "Aggregate Analysis Foundations [PERSON_NAME] Foundation [PERSON_NAME] Foundatio…" at bounding box center [251, 241] width 503 height 482
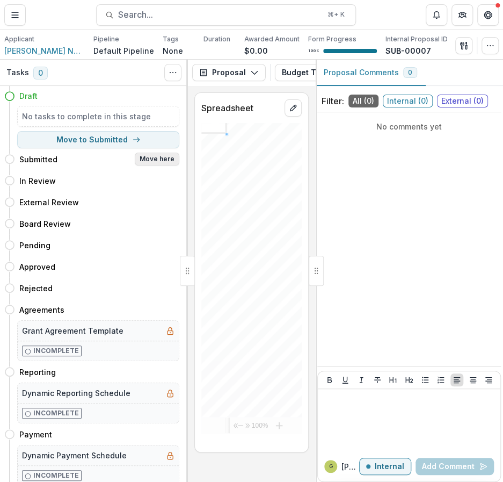
click at [142, 158] on button "Move here" at bounding box center [157, 159] width 45 height 13
select select "*********"
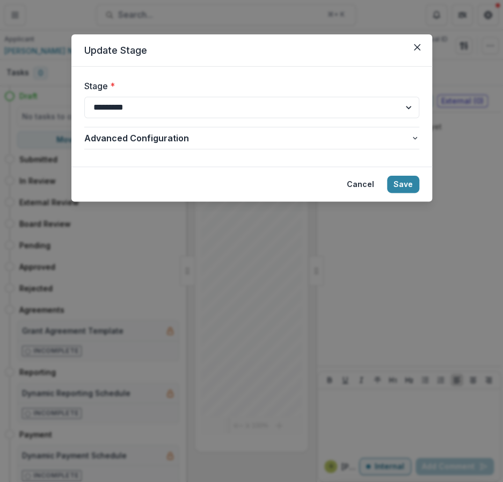
click at [277, 95] on div "**********" at bounding box center [251, 98] width 335 height 39
click option "*********" at bounding box center [0, 0] width 0 height 0
click at [414, 48] on icon "Close" at bounding box center [417, 47] width 6 height 6
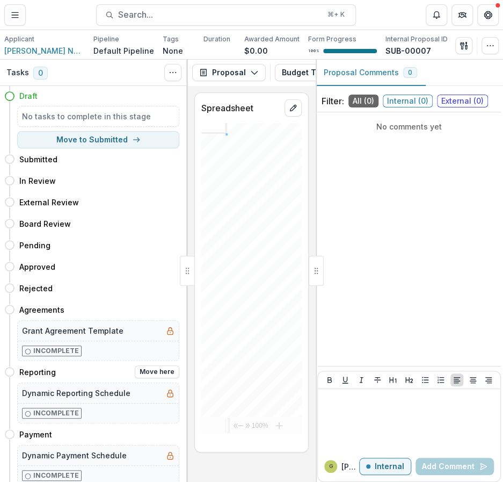
scroll to position [20, 0]
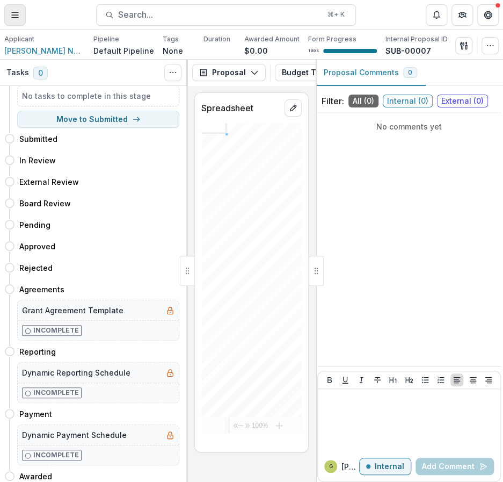
click at [18, 6] on button "Toggle Menu" at bounding box center [14, 14] width 21 height 21
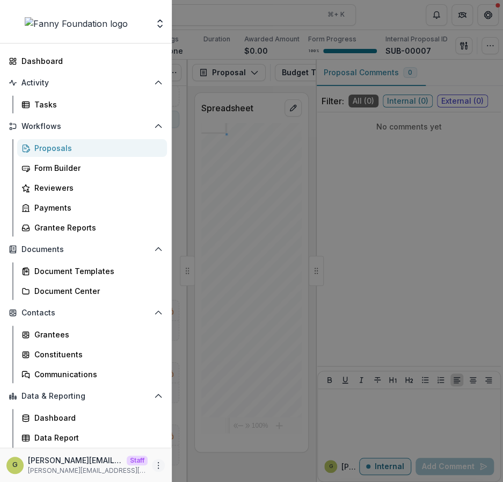
click at [152, 463] on button "More" at bounding box center [158, 465] width 13 height 13
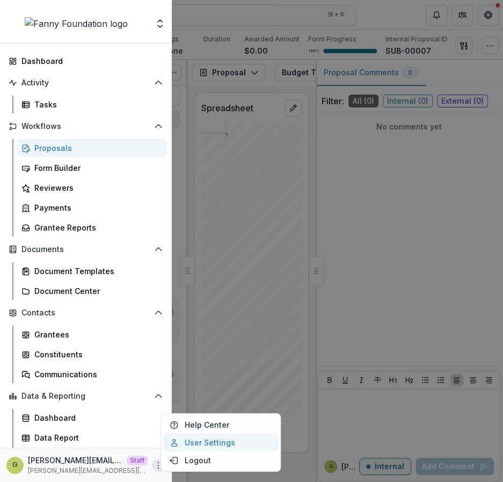
click at [182, 442] on link "User Settings" at bounding box center [220, 442] width 115 height 18
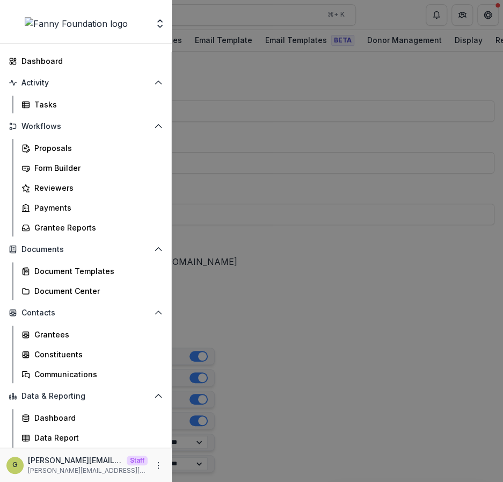
click at [305, 244] on div "Aggregate Analysis Foundations [PERSON_NAME] Foundation [PERSON_NAME] Foundatio…" at bounding box center [251, 241] width 503 height 482
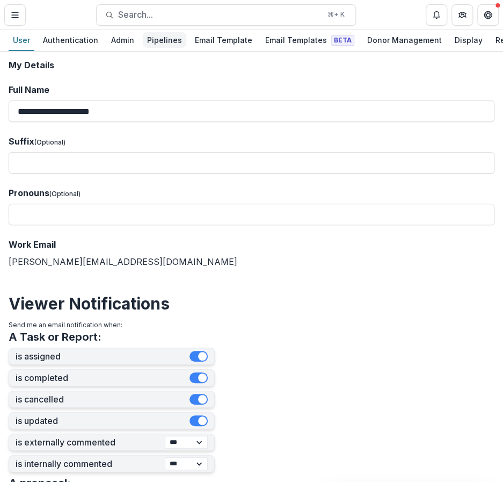
click at [166, 39] on div "Pipelines" at bounding box center [165, 40] width 44 height 16
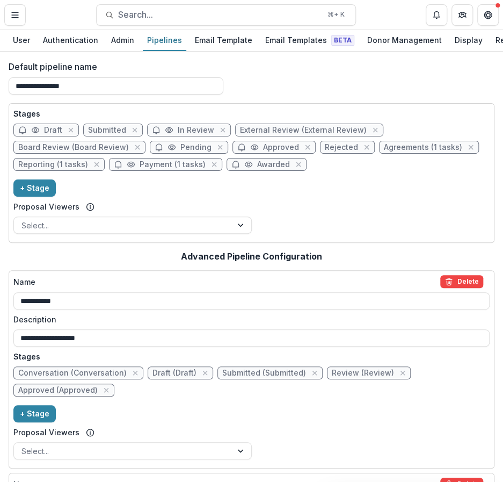
click at [91, 135] on span "Submitted" at bounding box center [107, 130] width 38 height 9
select select "*********"
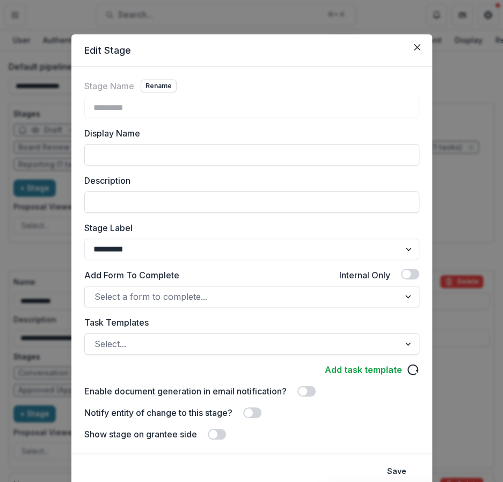
scroll to position [40, 0]
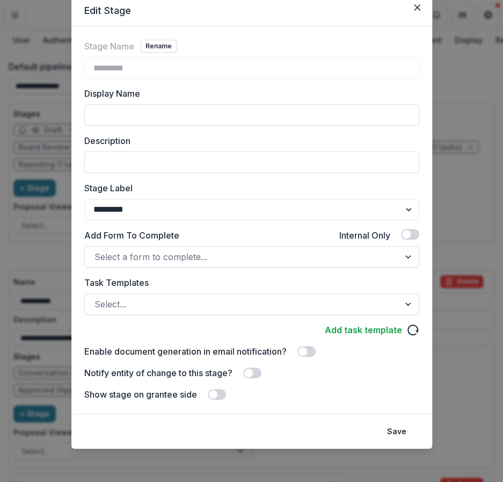
click at [21, 34] on div "Edit Stage Stage Name Rename ********* Display Name Description Stage Label ***…" at bounding box center [251, 241] width 503 height 482
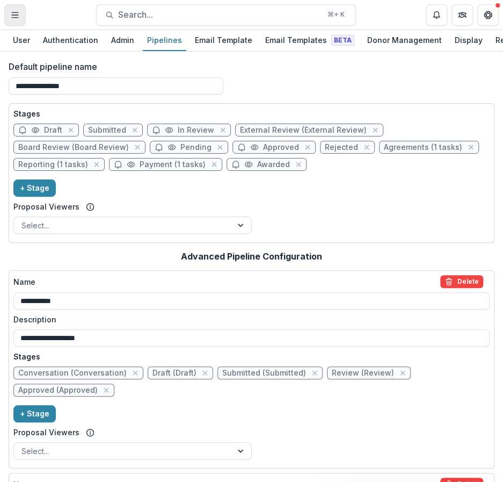
click at [15, 11] on icon "Toggle Menu" at bounding box center [15, 15] width 9 height 9
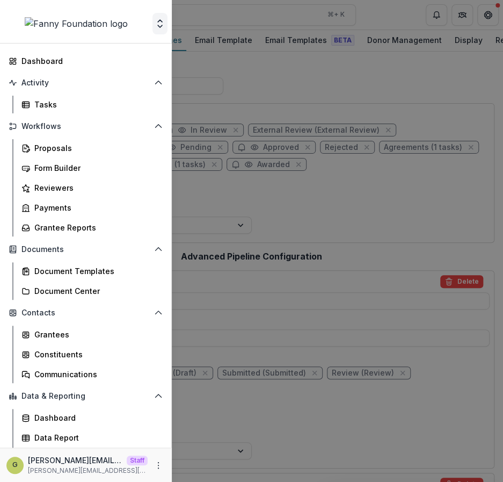
click at [155, 21] on icon "Open entity switcher" at bounding box center [160, 23] width 11 height 11
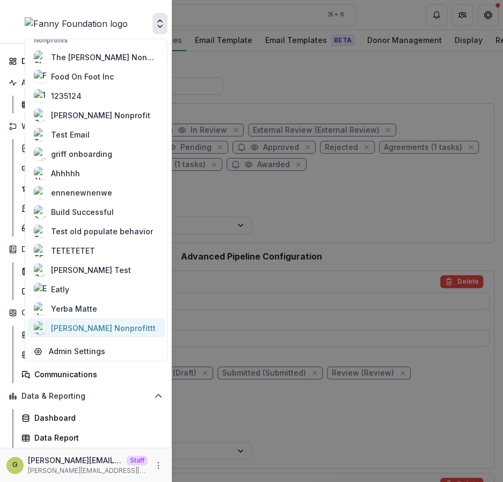
scroll to position [90, 0]
click at [78, 329] on div "[PERSON_NAME] Nonprofittt" at bounding box center [103, 327] width 105 height 11
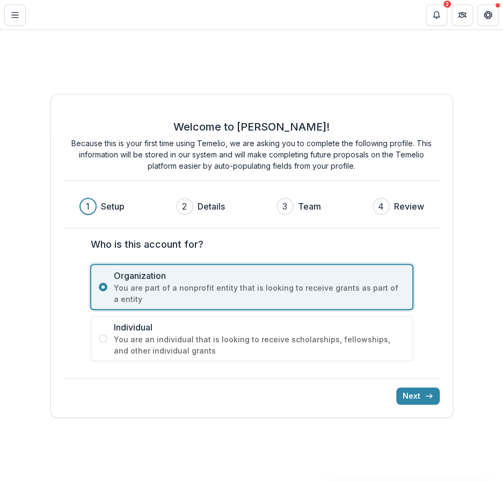
click at [427, 407] on div "Welcome to [PERSON_NAME]! Because this is your first time using Temelio, we are…" at bounding box center [251, 256] width 403 height 324
click at [426, 403] on button "Next" at bounding box center [418, 395] width 44 height 17
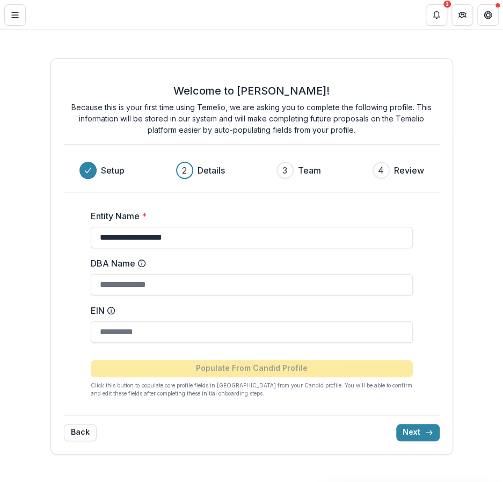
click at [424, 398] on div "**********" at bounding box center [252, 299] width 376 height 214
click at [409, 432] on button "Next" at bounding box center [418, 432] width 44 height 17
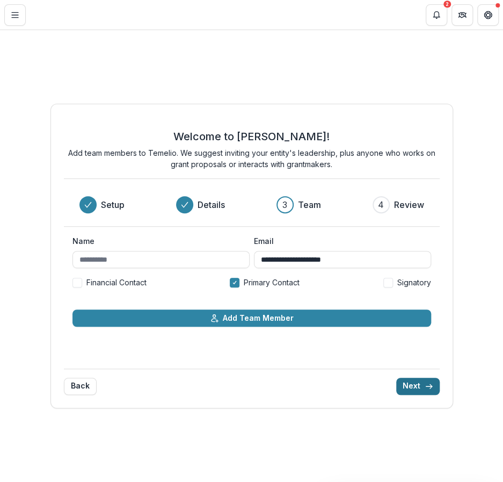
click at [418, 384] on button "Next" at bounding box center [418, 386] width 44 height 17
type input "**********"
click at [425, 386] on button "Next" at bounding box center [418, 386] width 44 height 17
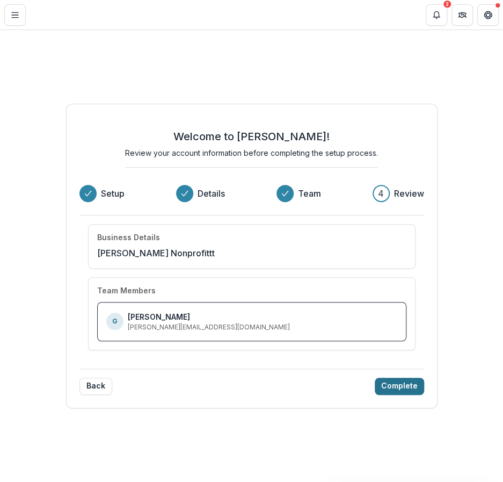
click at [417, 386] on button "Complete" at bounding box center [399, 386] width 49 height 17
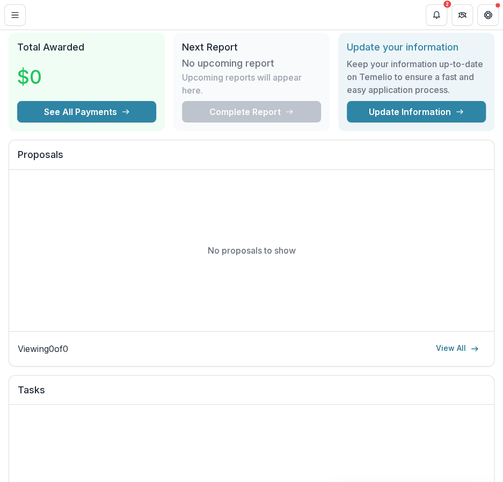
scroll to position [21, 0]
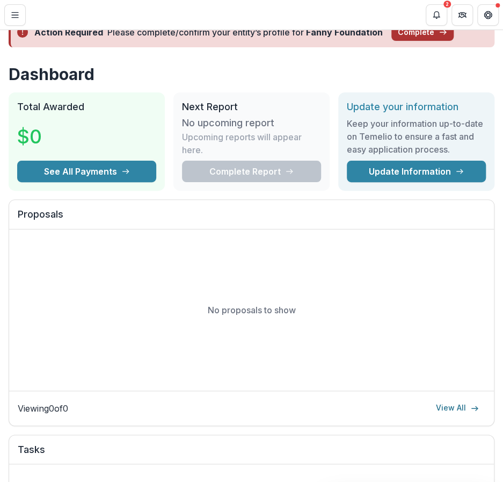
click at [403, 37] on button "Complete" at bounding box center [423, 32] width 62 height 17
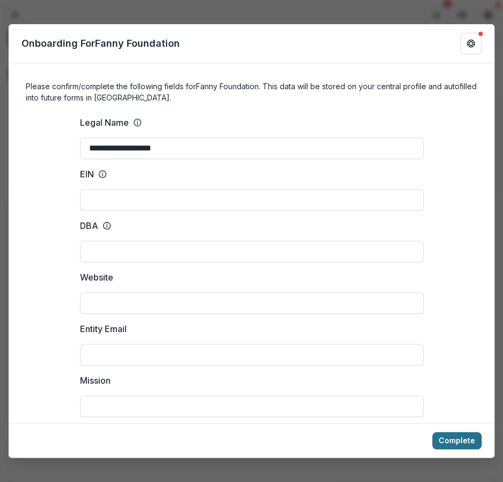
click at [467, 442] on button "Complete" at bounding box center [456, 440] width 49 height 17
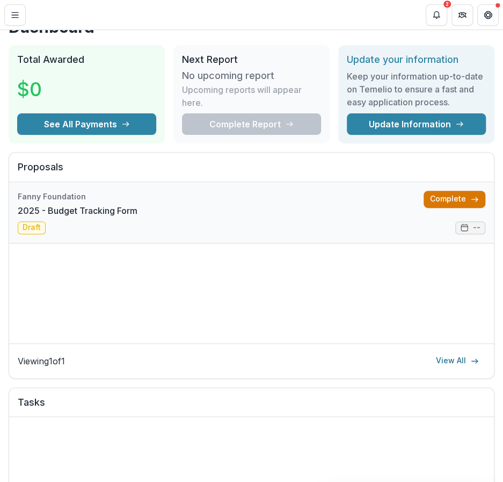
click at [432, 194] on link "Complete" at bounding box center [455, 199] width 62 height 17
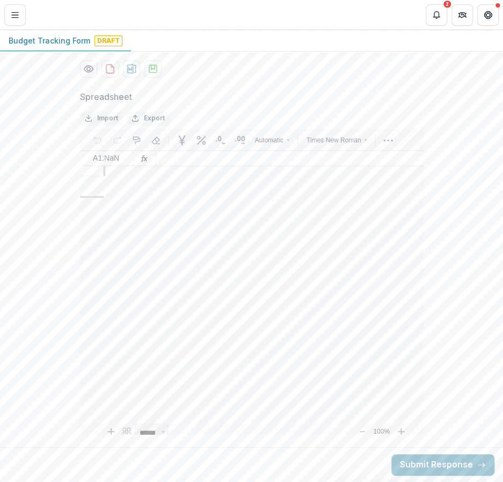
scroll to position [128, 0]
click at [441, 475] on button "Submit Response" at bounding box center [443, 464] width 103 height 21
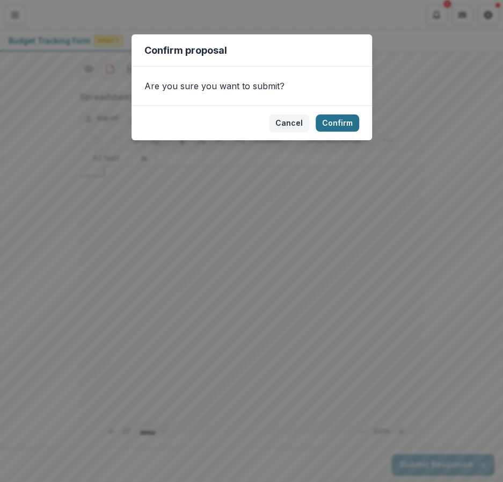
click at [327, 121] on button "Confirm" at bounding box center [338, 122] width 44 height 17
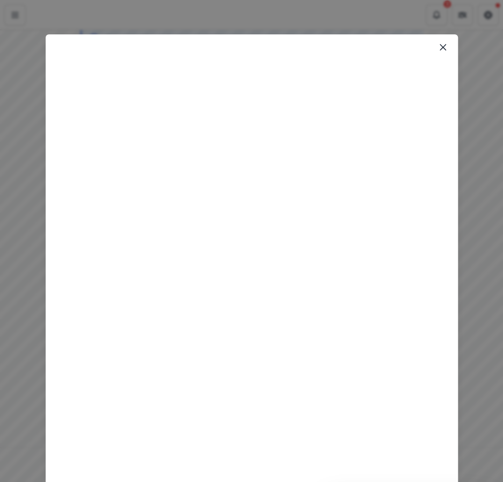
click at [494, 28] on div "Loading..." at bounding box center [251, 241] width 503 height 482
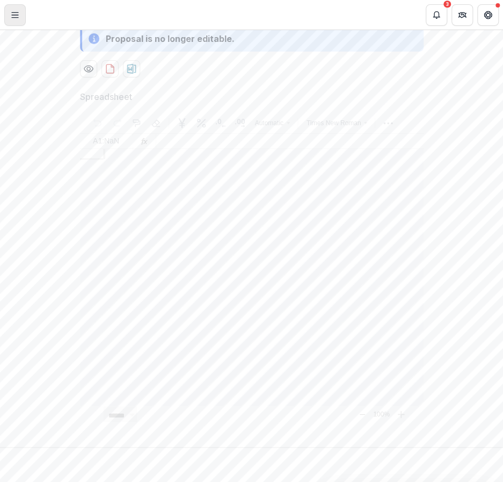
click at [23, 9] on button "Toggle Menu" at bounding box center [14, 14] width 21 height 21
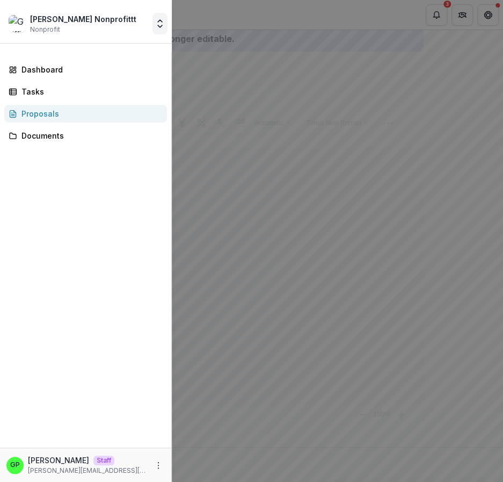
click at [162, 19] on icon "Open entity switcher" at bounding box center [160, 23] width 11 height 11
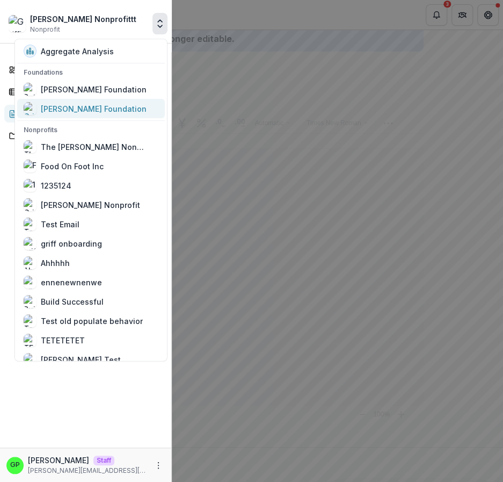
click at [101, 101] on link "[PERSON_NAME] Foundation" at bounding box center [91, 108] width 148 height 19
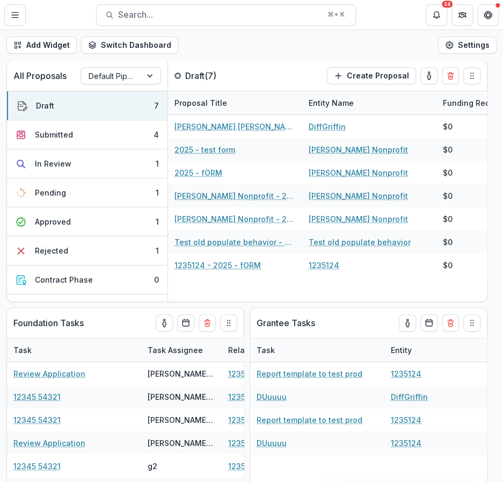
click at [27, 23] on header "Default Search... ⌘ + K 24" at bounding box center [251, 15] width 503 height 30
click at [23, 21] on button "Toggle Menu" at bounding box center [14, 14] width 21 height 21
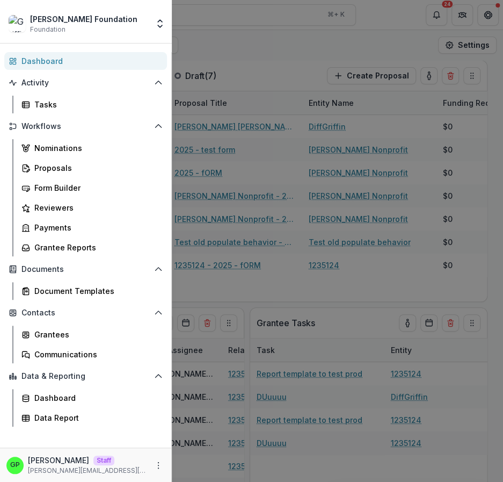
click at [199, 163] on div "[PERSON_NAME] Foundation Foundation Aggregate Analysis Foundations [PERSON_NAME…" at bounding box center [251, 241] width 503 height 482
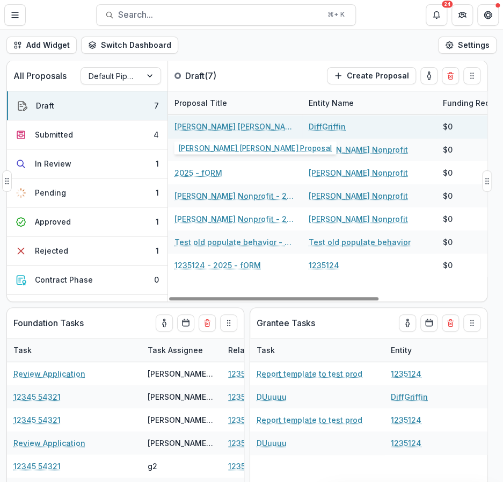
click at [191, 126] on link "[PERSON_NAME] [PERSON_NAME] Proposal" at bounding box center [235, 126] width 121 height 11
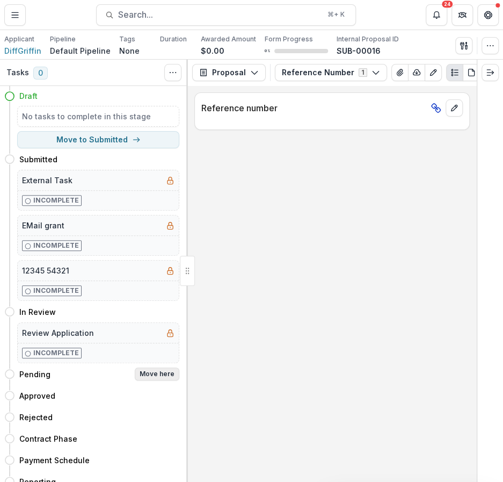
click at [157, 371] on button "Move here" at bounding box center [157, 373] width 45 height 13
select select "*******"
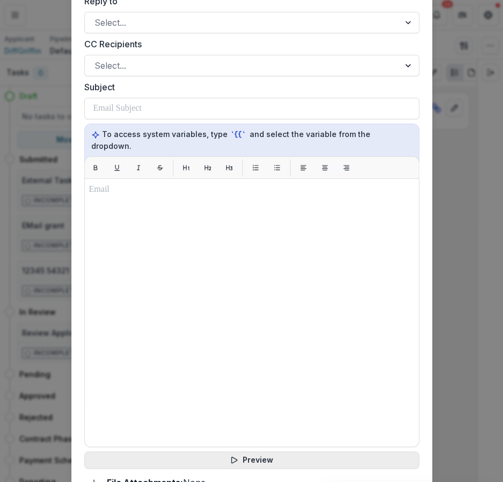
scroll to position [403, 0]
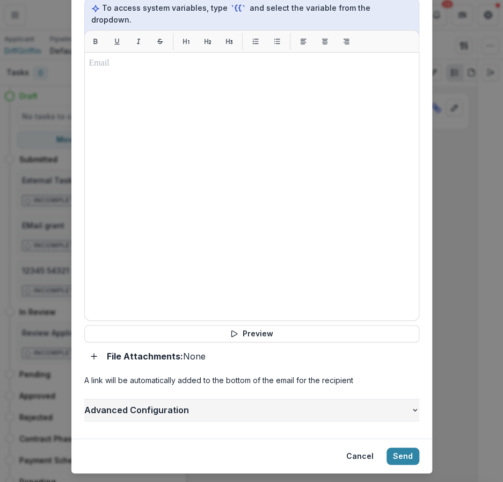
click at [121, 399] on button "Advanced Configuration" at bounding box center [251, 409] width 335 height 21
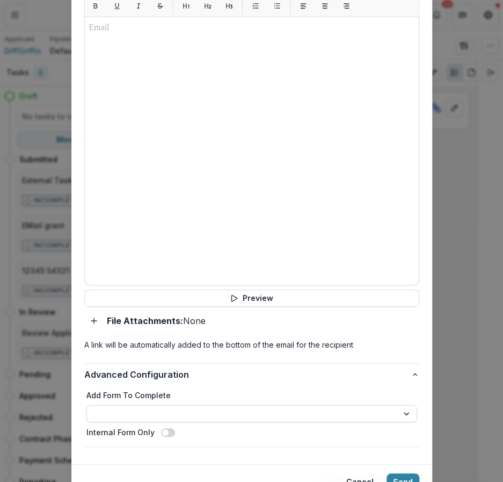
scroll to position [465, 0]
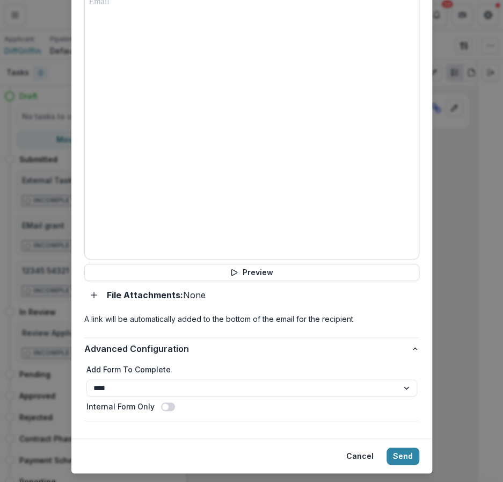
select select "**********"
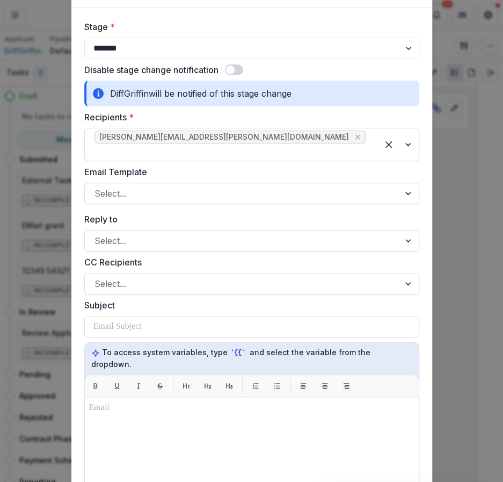
scroll to position [0, 0]
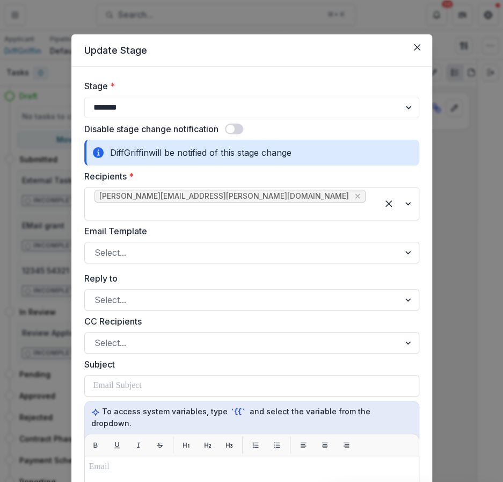
click at [237, 128] on span at bounding box center [234, 129] width 18 height 11
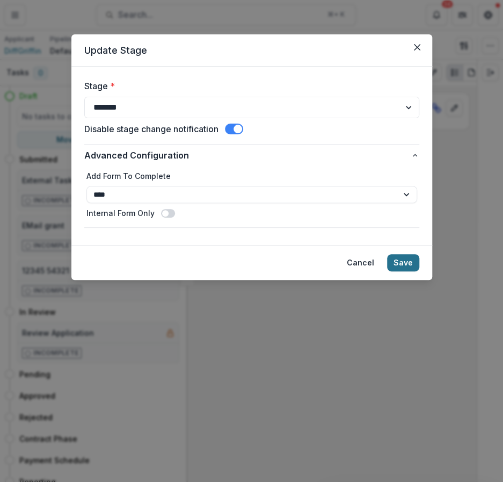
click at [394, 264] on button "Save" at bounding box center [403, 262] width 32 height 17
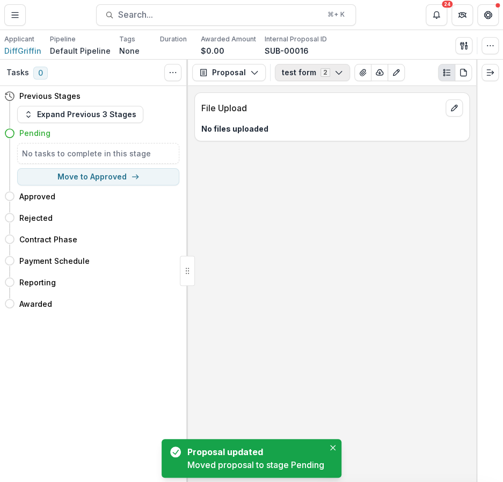
click at [305, 80] on button "test form 2" at bounding box center [312, 72] width 75 height 17
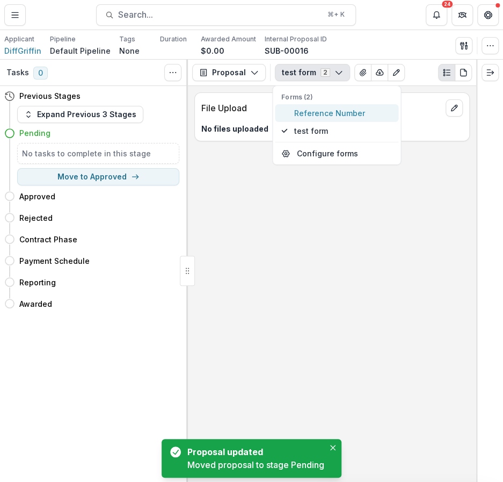
click at [317, 117] on span "Reference Number" at bounding box center [343, 112] width 98 height 11
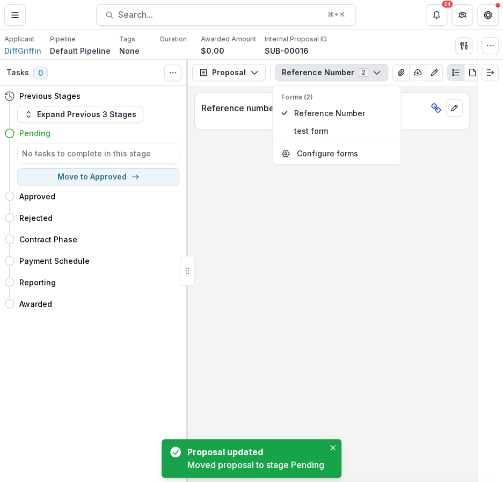
click at [235, 107] on div "Reference number" at bounding box center [332, 105] width 274 height 24
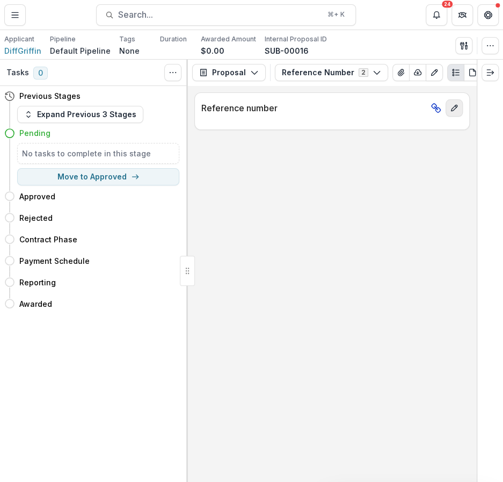
click at [450, 114] on button "edit" at bounding box center [454, 107] width 17 height 17
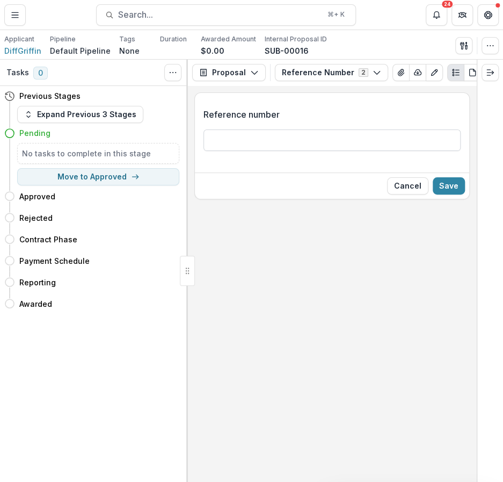
click at [308, 151] on input "Reference number" at bounding box center [332, 139] width 257 height 21
type input "**********"
click at [447, 193] on button "Save" at bounding box center [449, 185] width 32 height 17
